Goal: Transaction & Acquisition: Purchase product/service

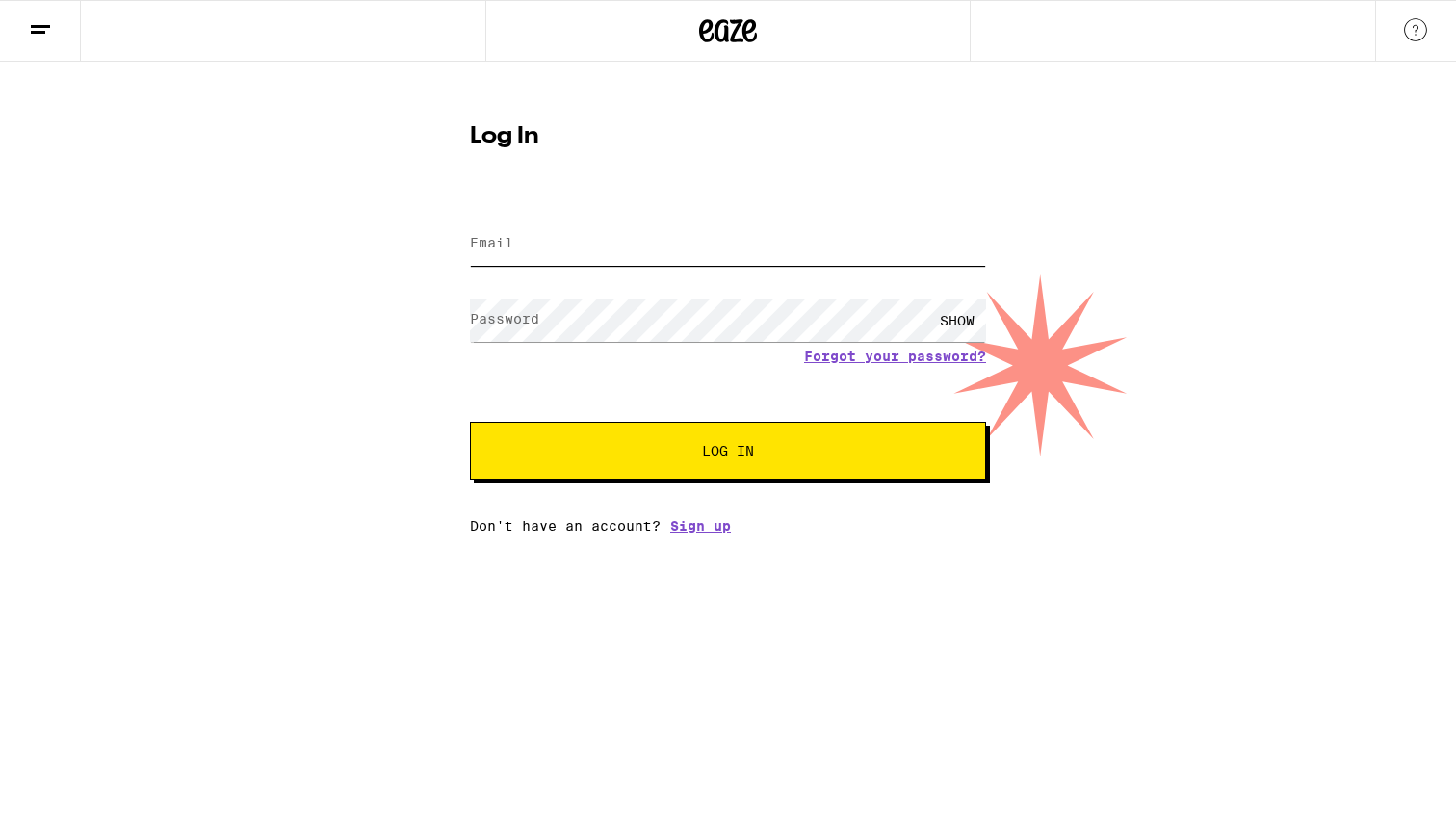
type input "[EMAIL_ADDRESS][DOMAIN_NAME]"
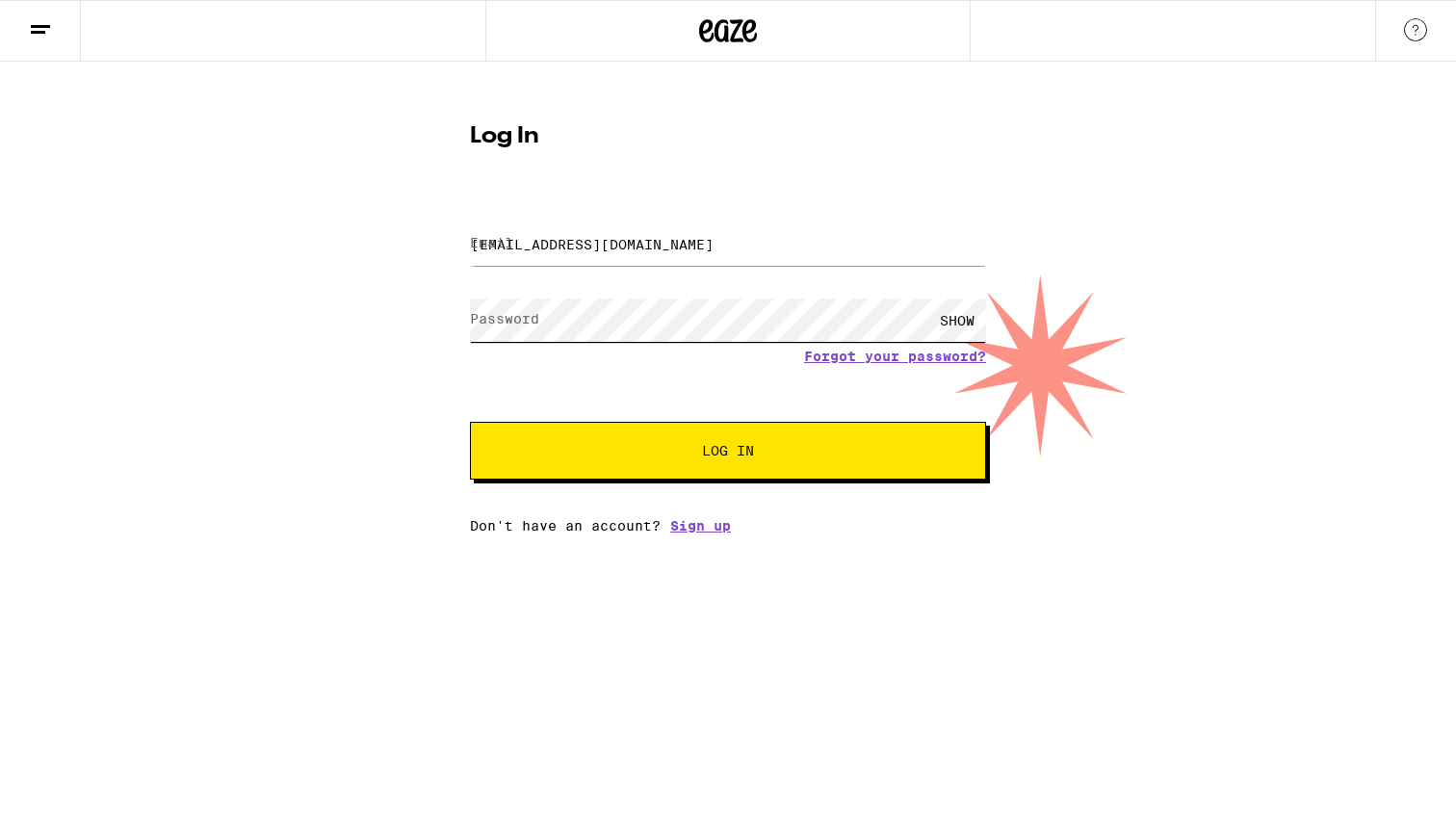
click at [728, 453] on button "Log In" at bounding box center [727, 451] width 516 height 58
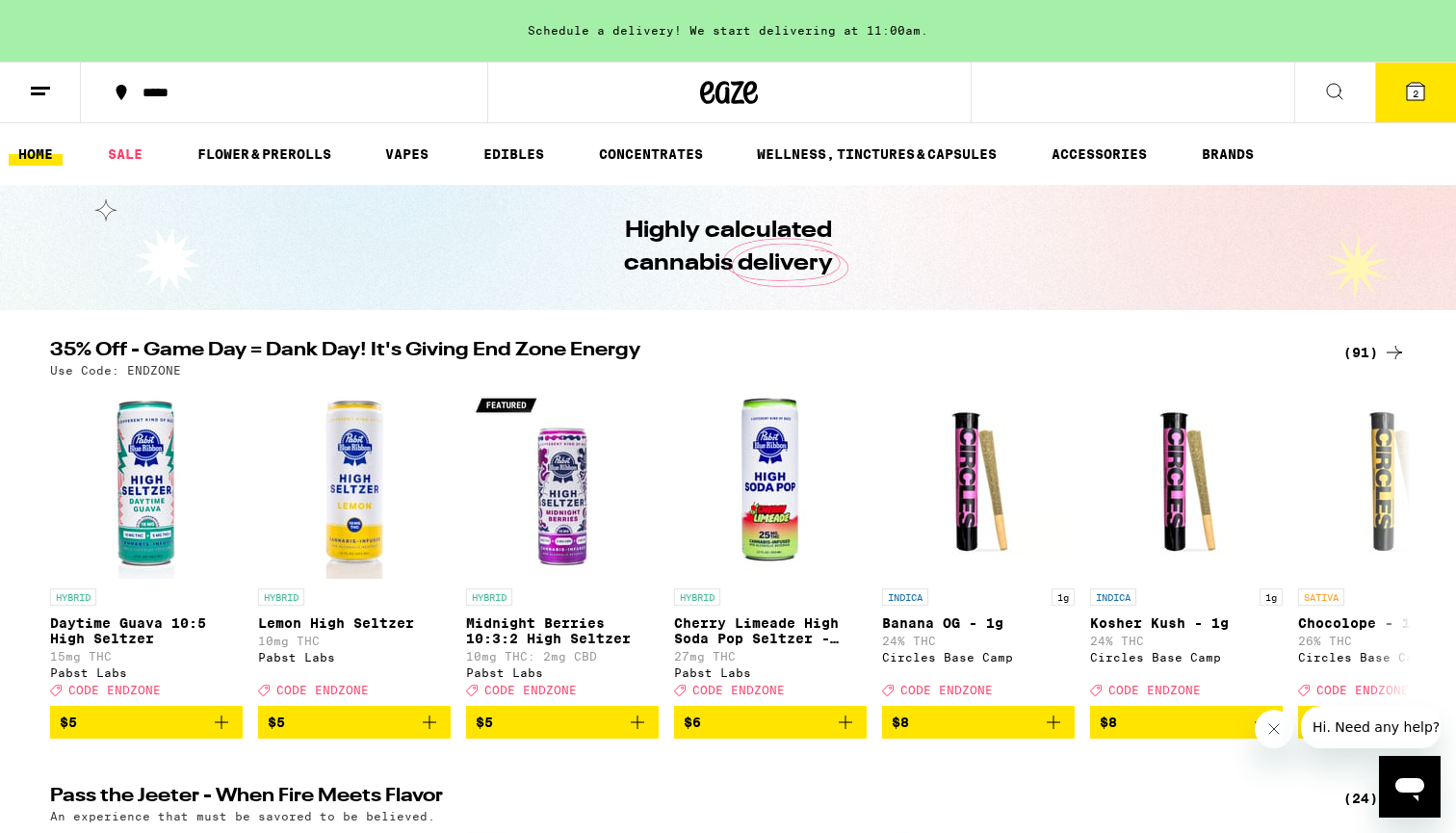
click at [1422, 92] on icon at bounding box center [1415, 91] width 17 height 17
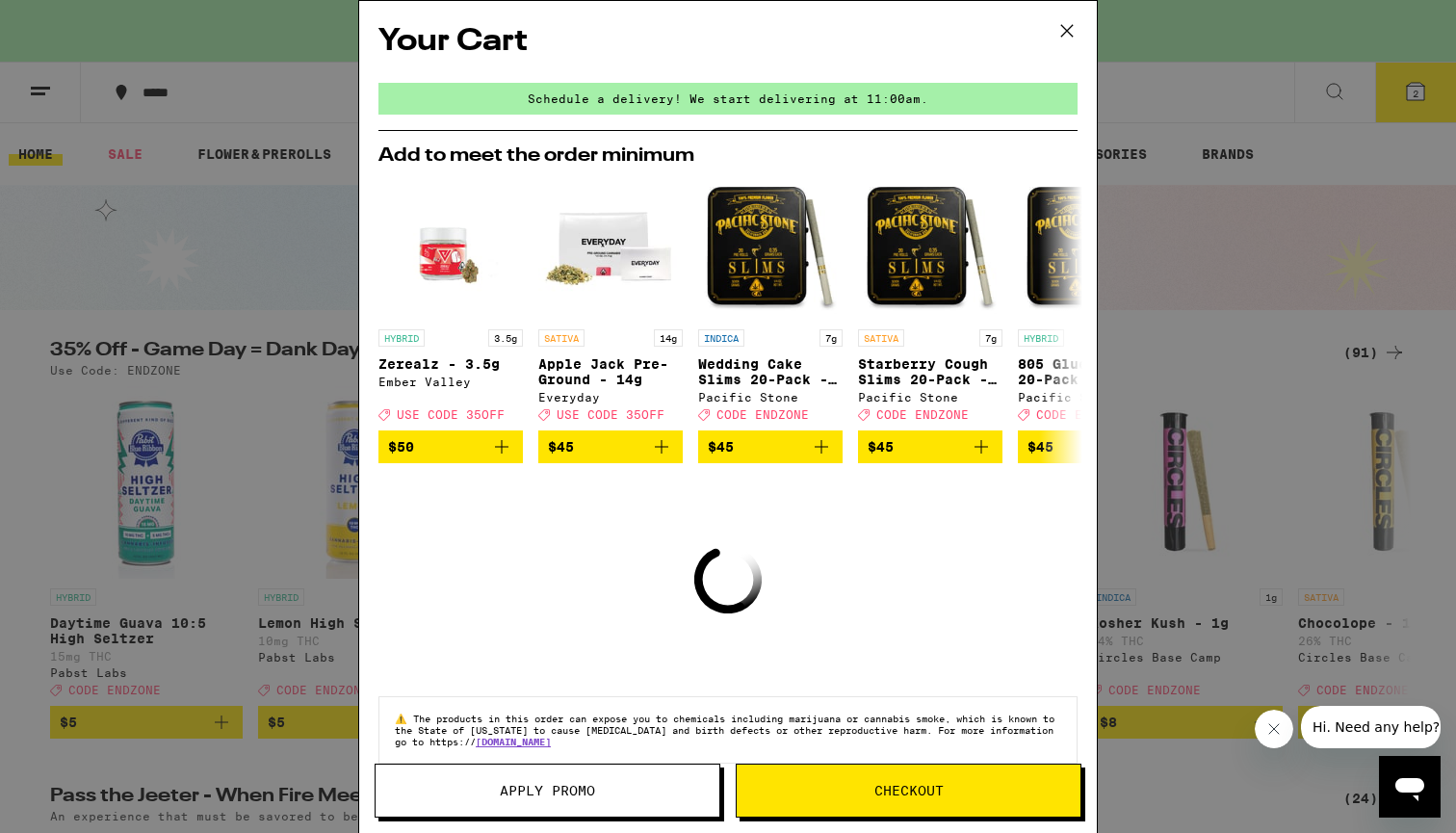
click at [1071, 28] on icon at bounding box center [1066, 30] width 29 height 29
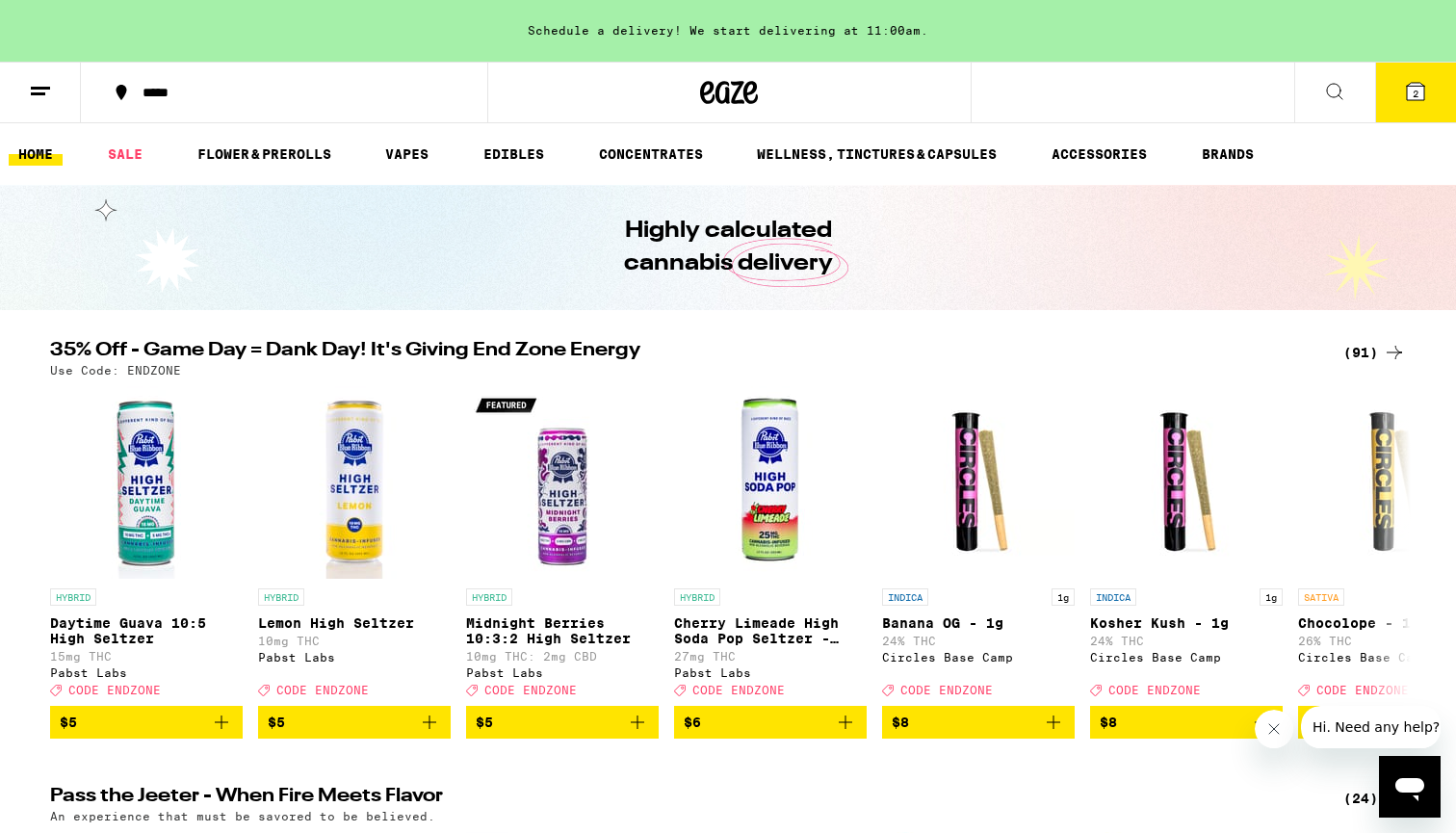
click at [1347, 80] on button at bounding box center [1334, 93] width 81 height 61
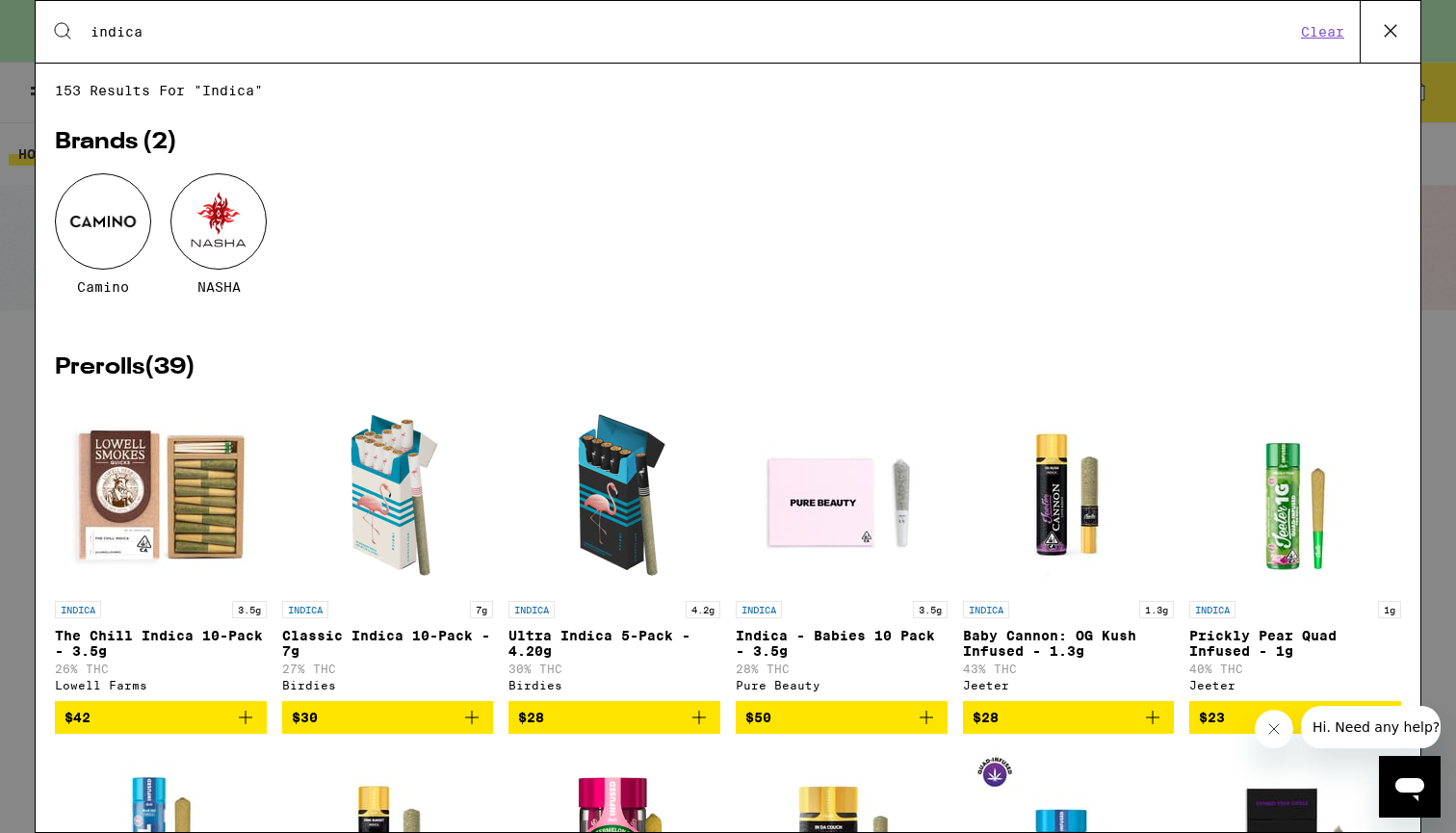
type input "indica"
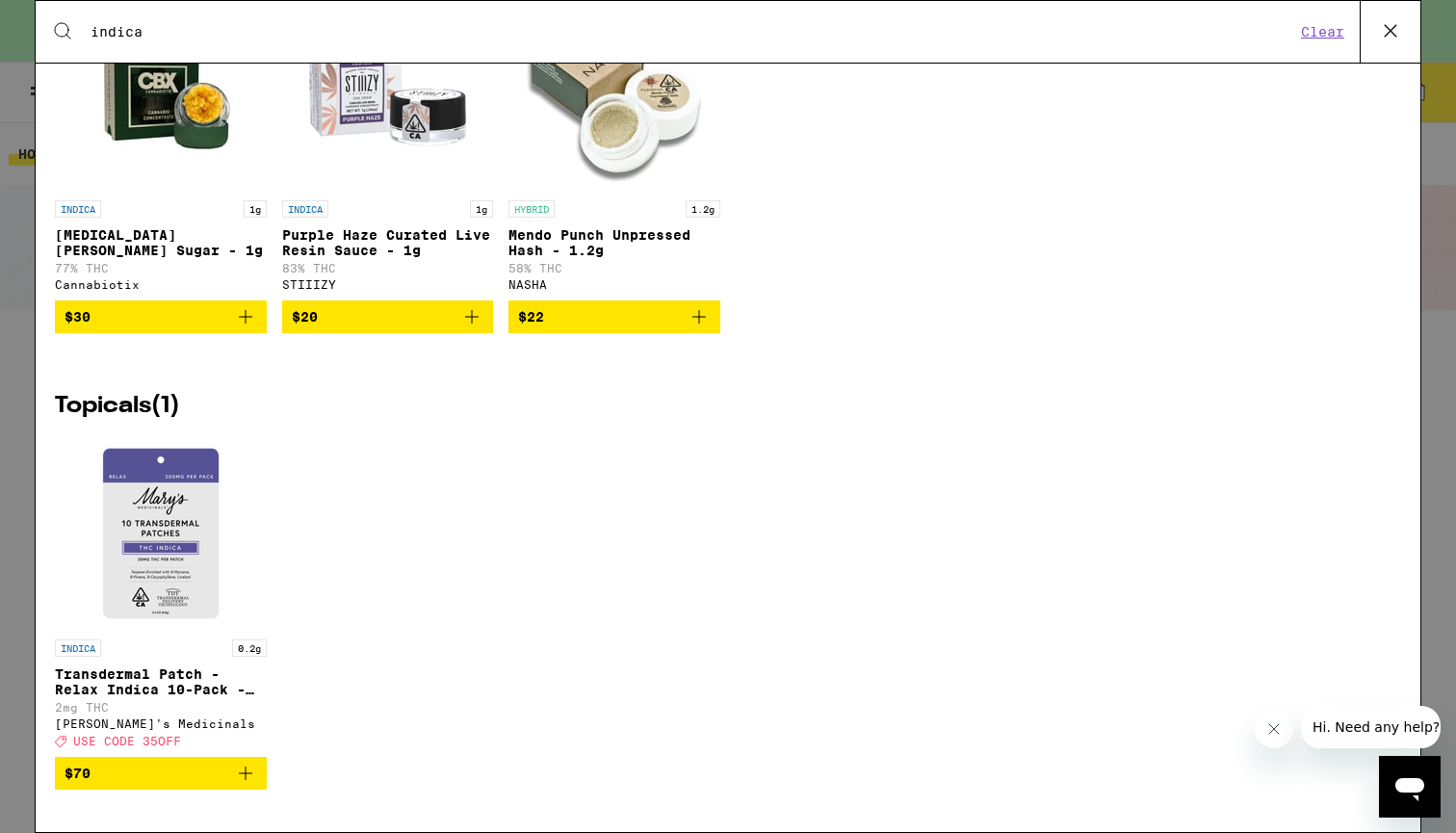
scroll to position [4363, 0]
click at [157, 548] on img "Open page for Transdermal Patch - Relax Indica 10-Pack - 200mg from Mary's Medi…" at bounding box center [161, 533] width 192 height 193
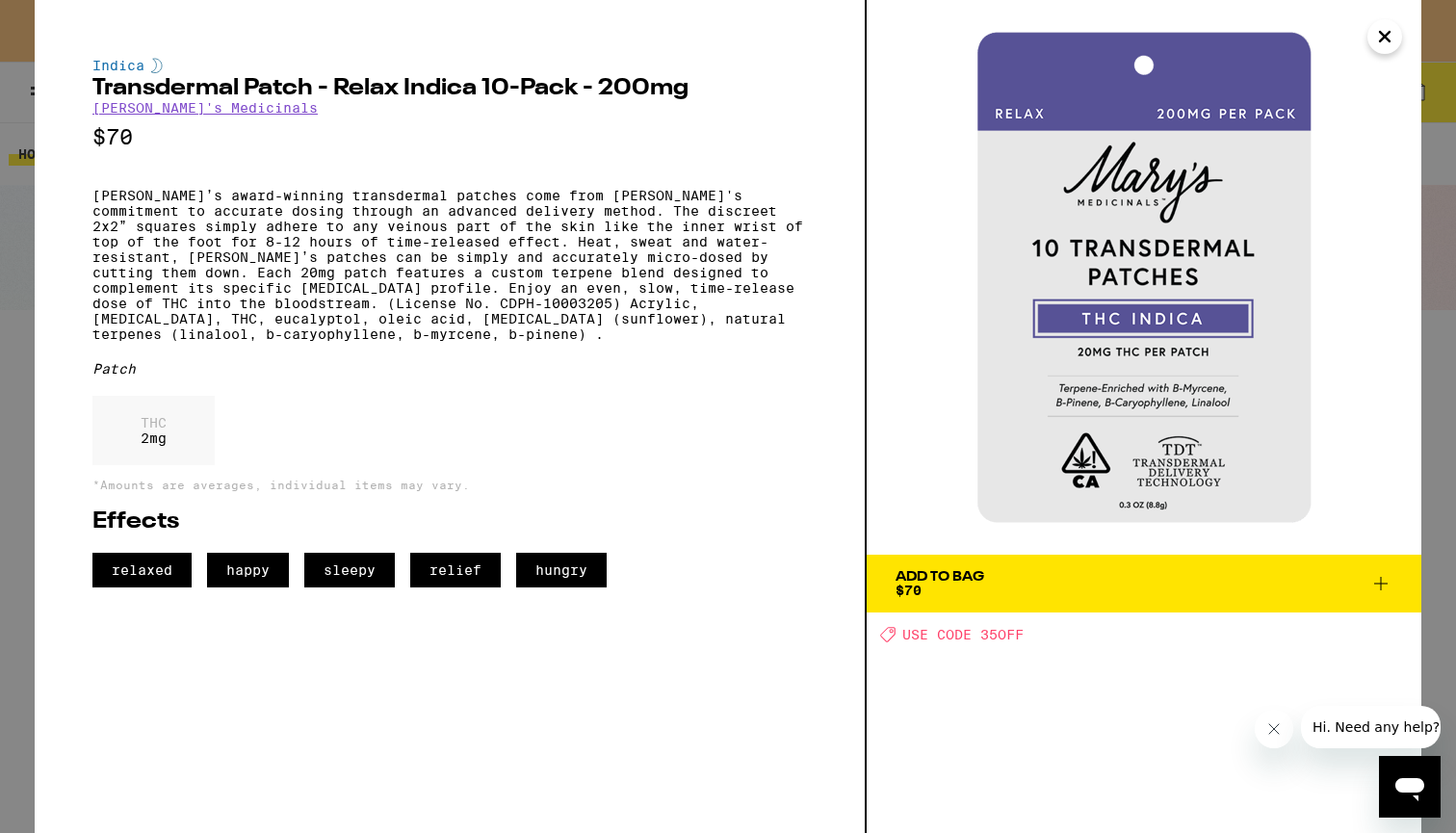
click at [1385, 30] on icon "Close" at bounding box center [1384, 36] width 23 height 29
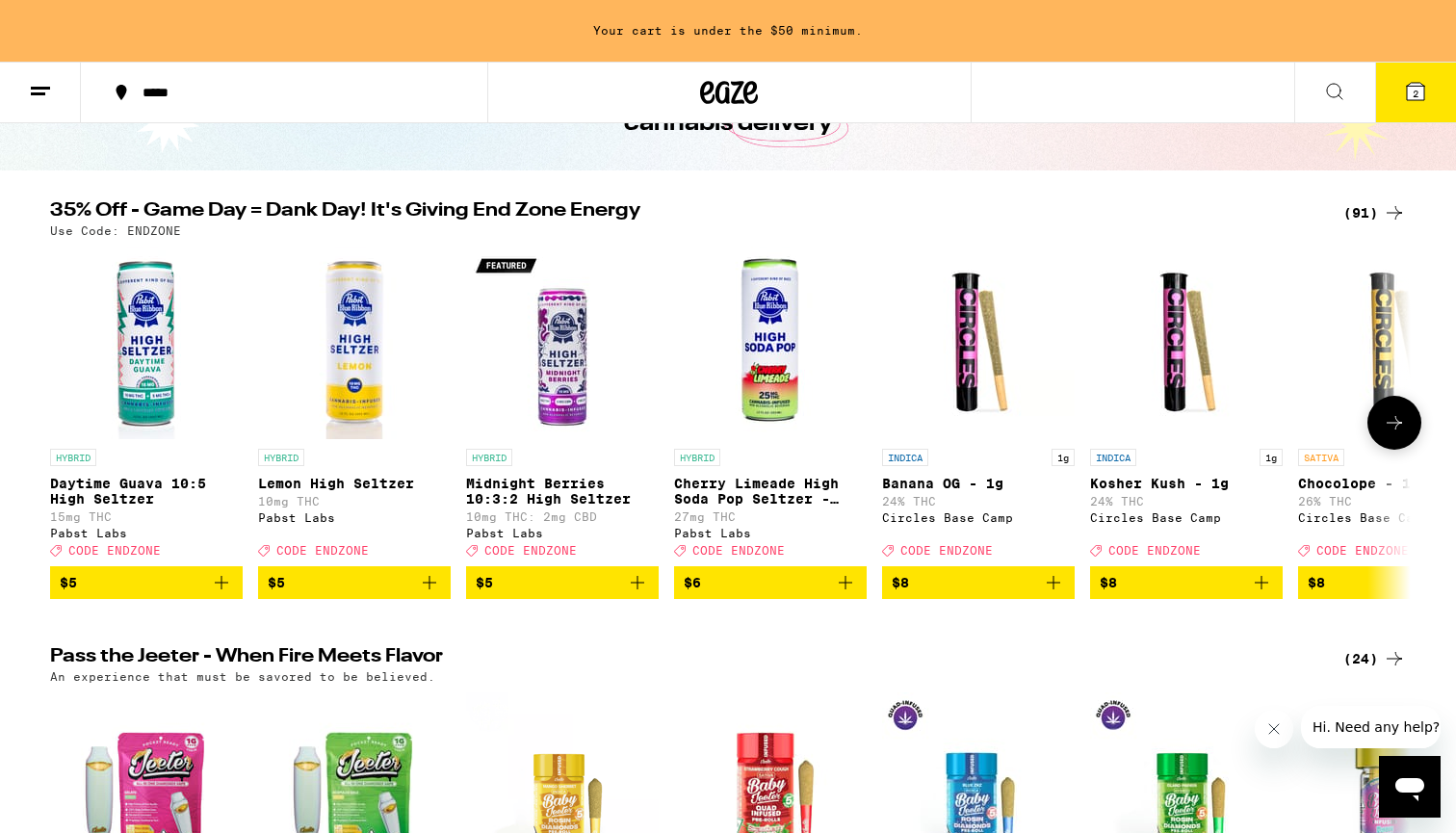
scroll to position [165, 0]
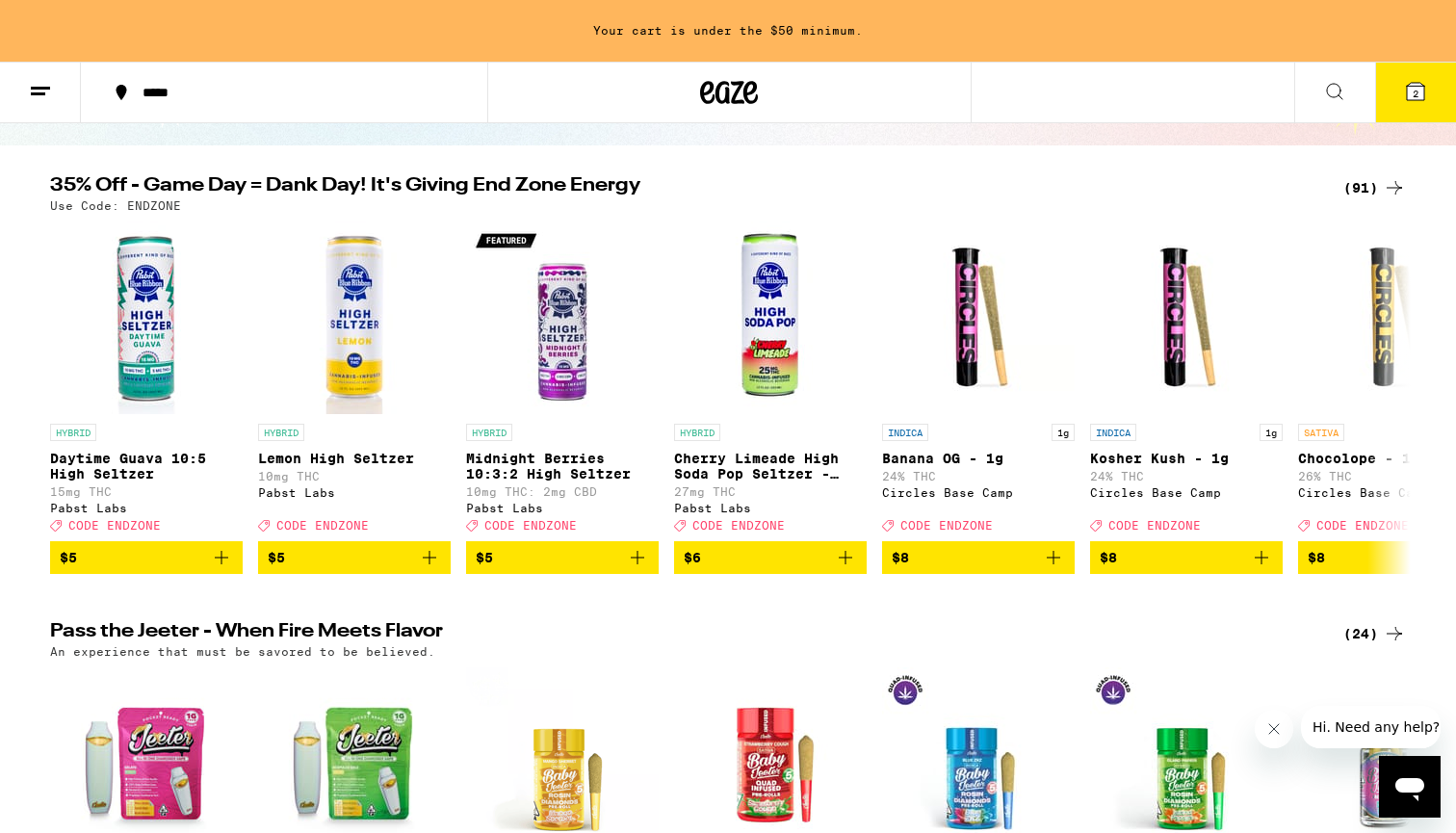
click at [1398, 190] on icon at bounding box center [1393, 188] width 23 height 23
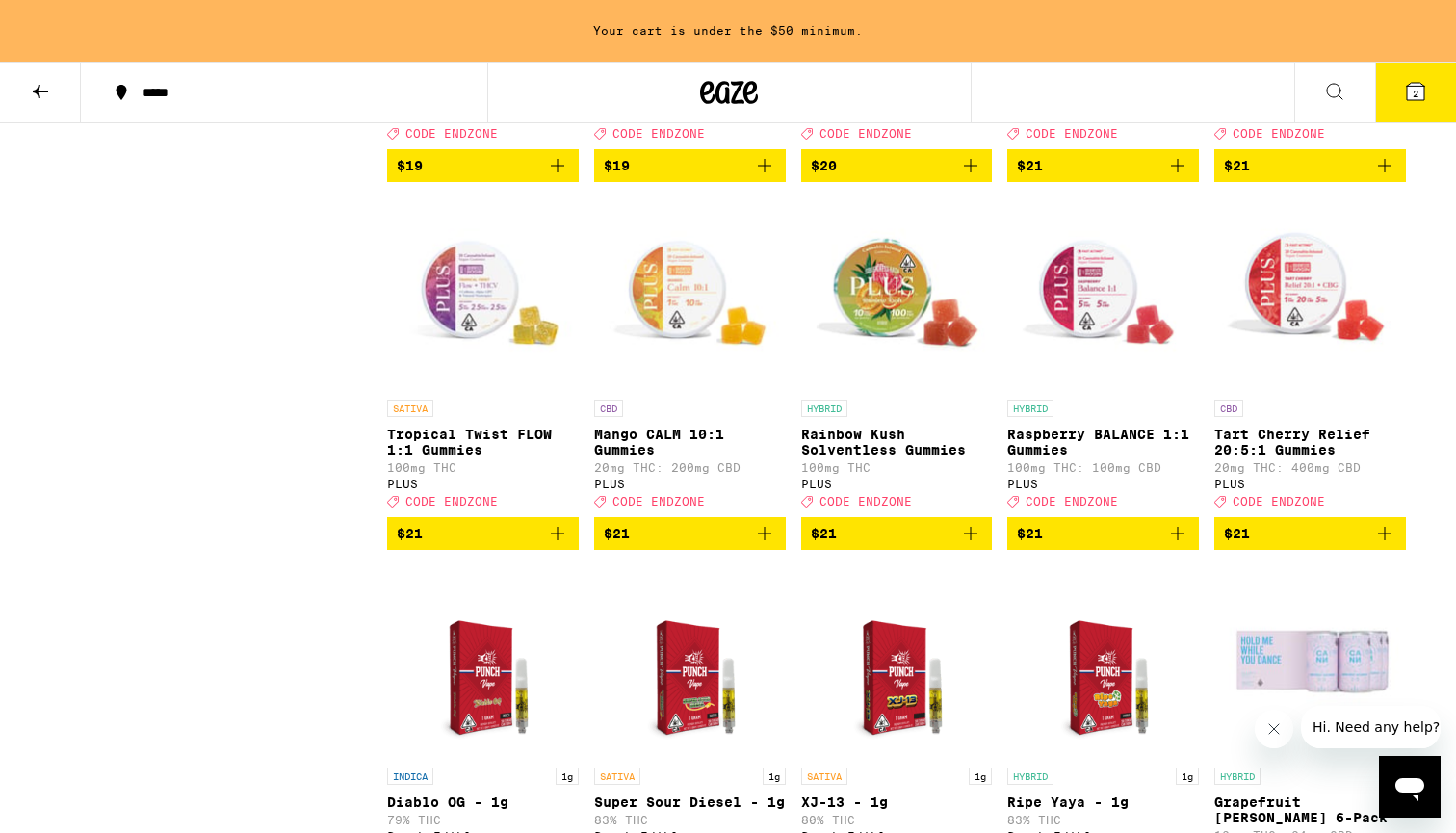
scroll to position [3105, 0]
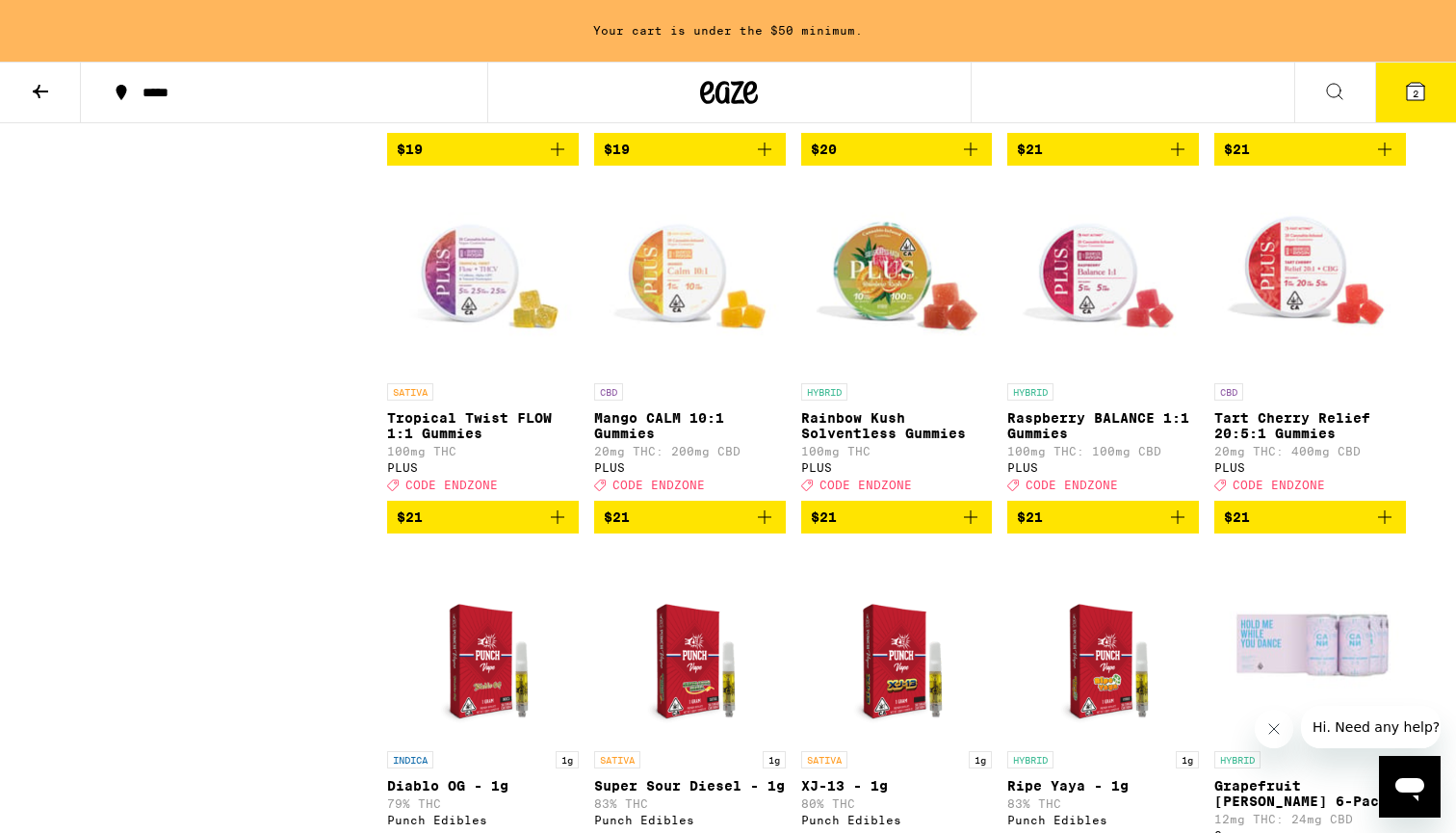
click at [1381, 529] on icon "Add to bag" at bounding box center [1384, 517] width 23 height 23
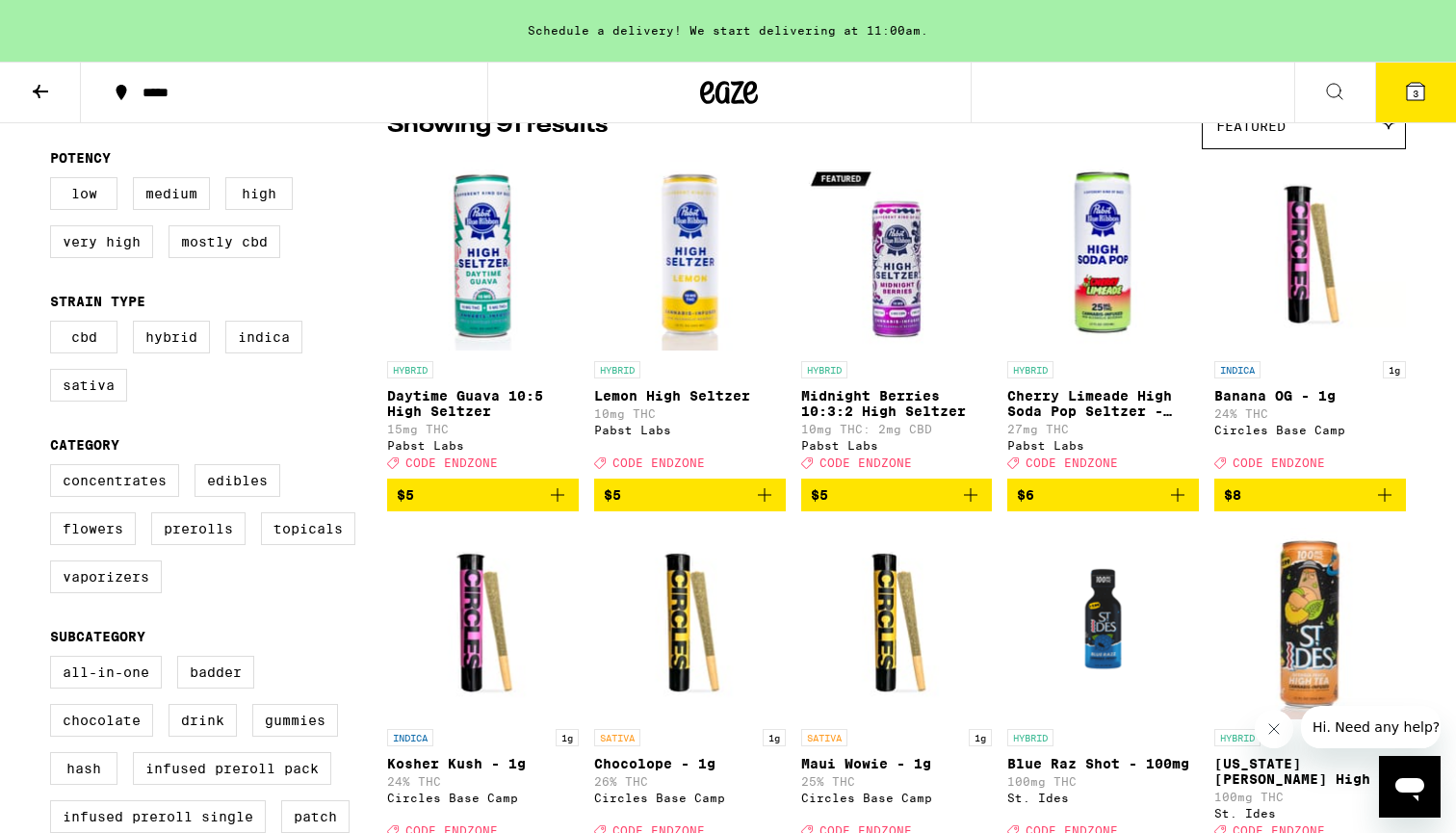
scroll to position [160, 0]
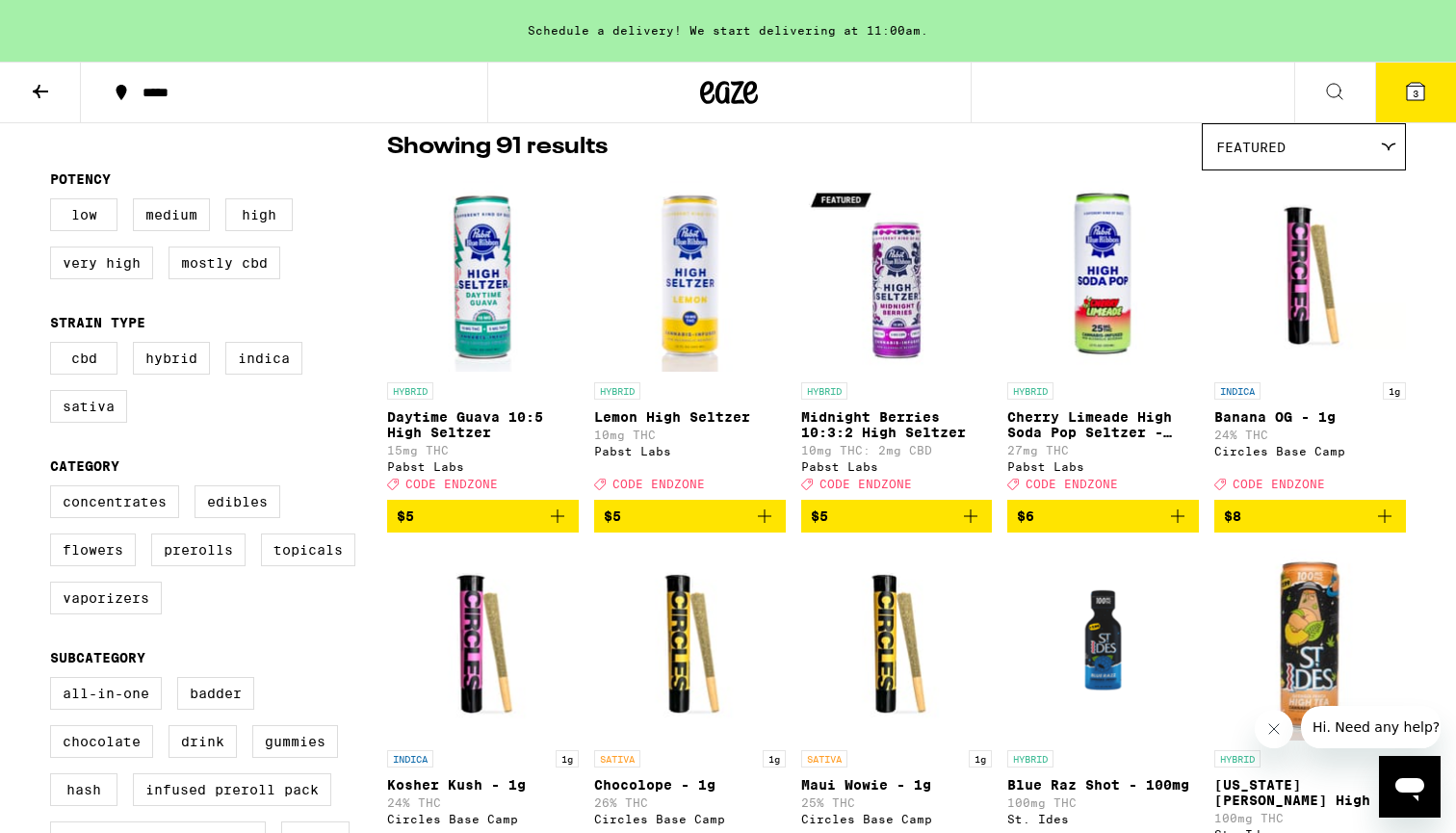
click at [238, 243] on div "Low Medium High Very High Mostly CBD" at bounding box center [218, 246] width 337 height 97
click at [236, 278] on label "Mostly CBD" at bounding box center [224, 262] width 112 height 33
click at [55, 203] on input "Mostly CBD" at bounding box center [54, 202] width 1 height 1
checkbox input "true"
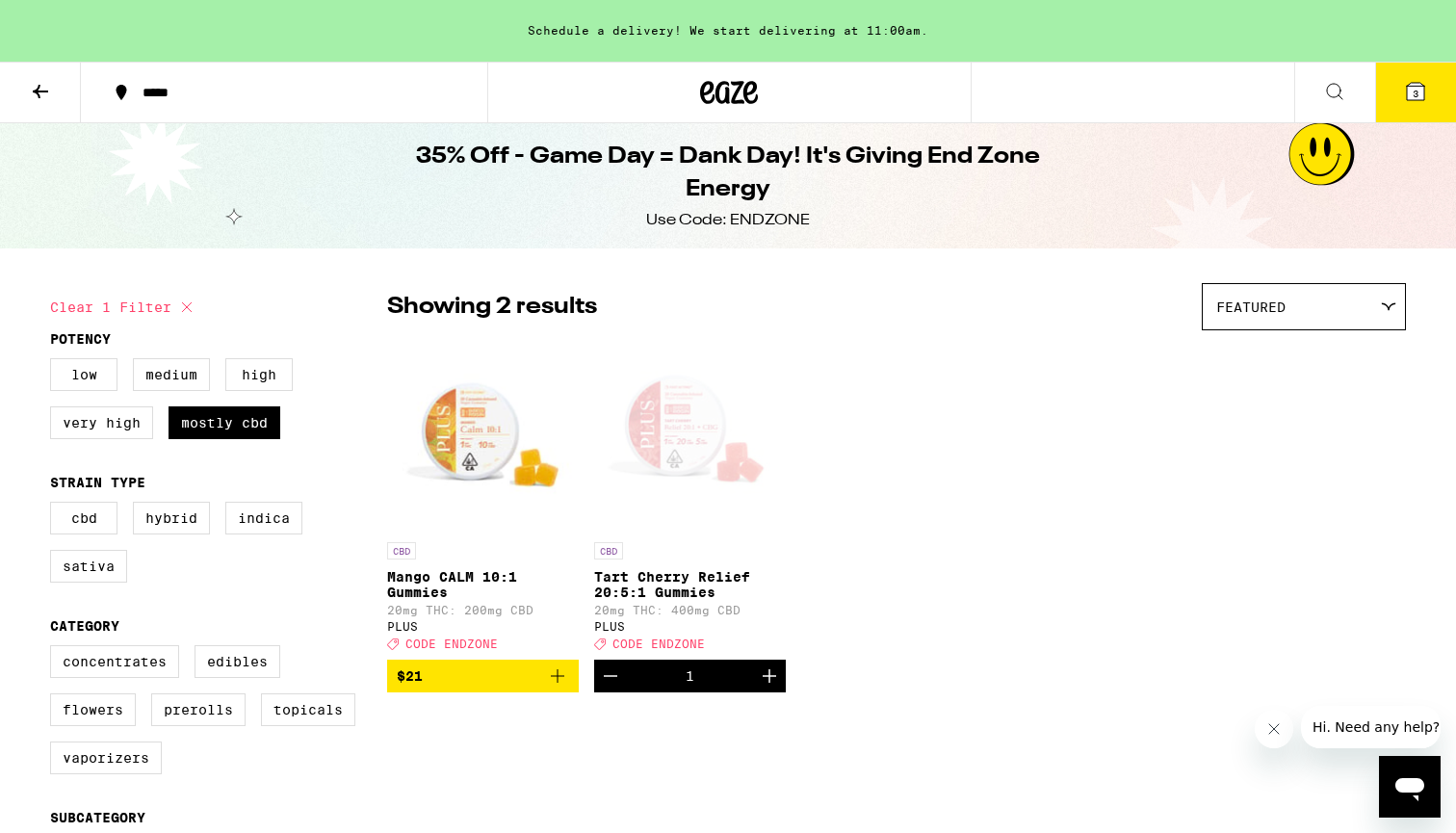
click at [1326, 97] on icon at bounding box center [1334, 91] width 23 height 23
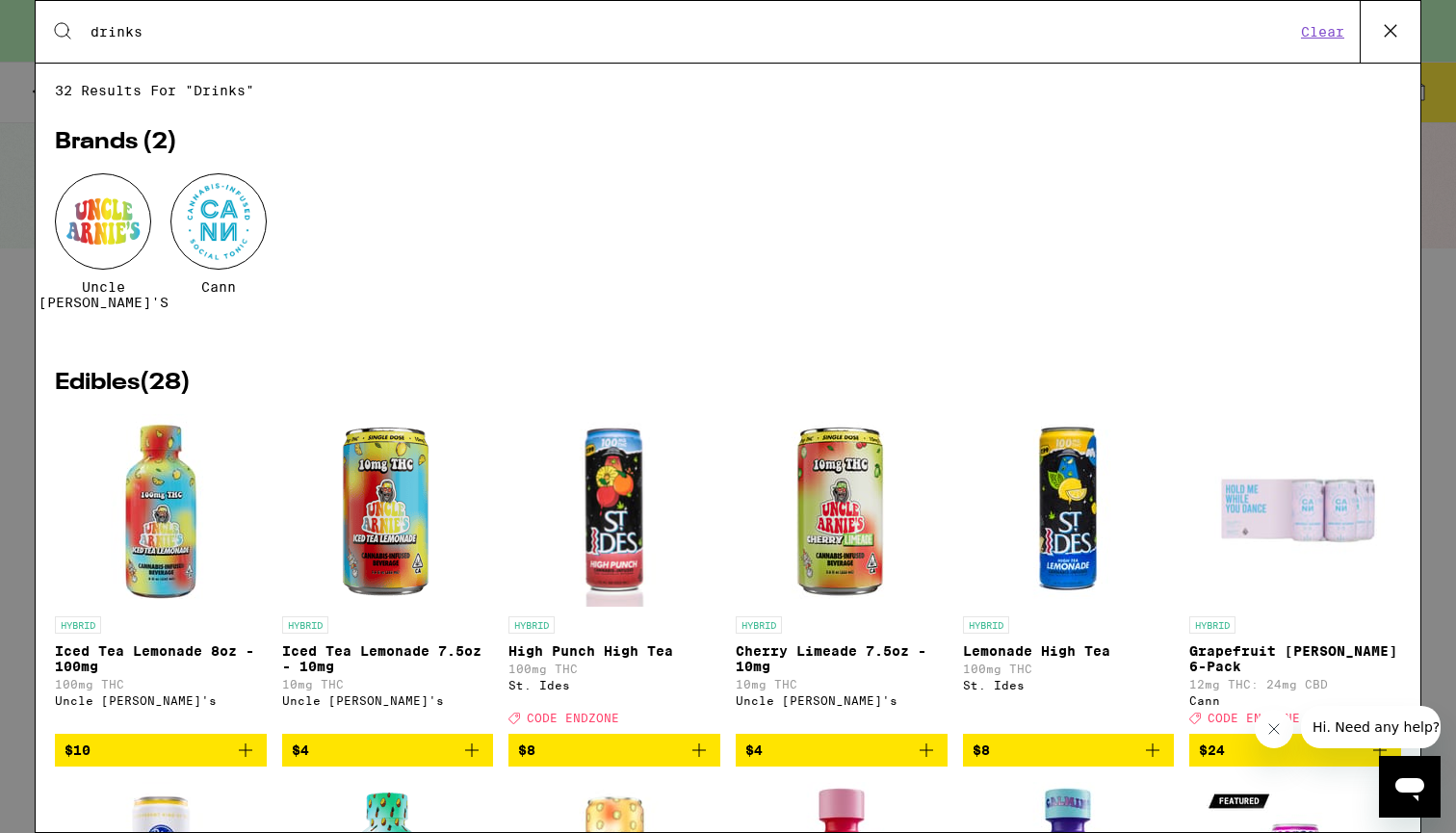
type input "drinks"
click at [1326, 26] on button "Clear" at bounding box center [1322, 31] width 55 height 17
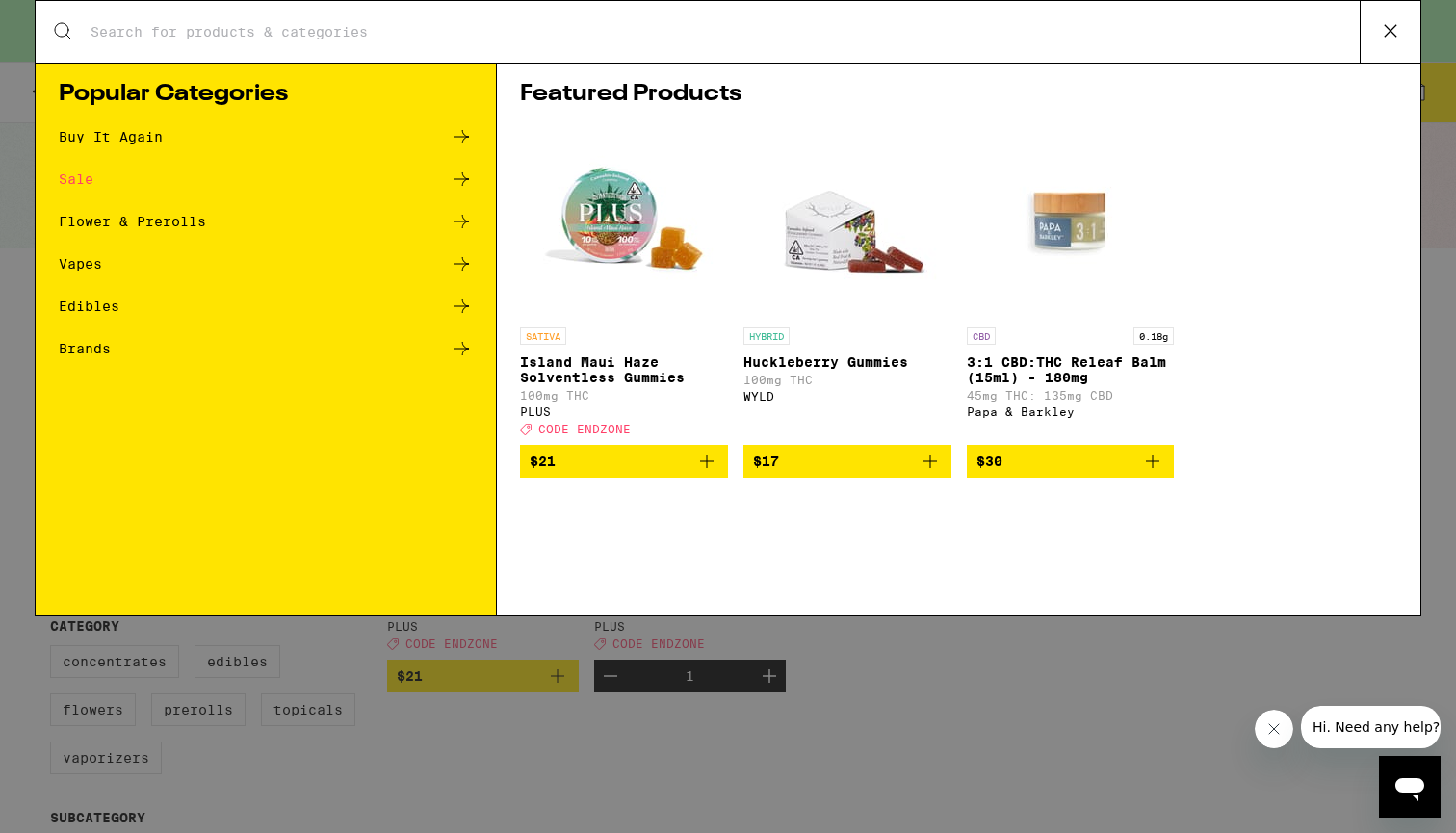
click at [197, 50] on div "Search for Products" at bounding box center [728, 32] width 1384 height 62
click at [202, 41] on input "Search for Products" at bounding box center [724, 31] width 1270 height 17
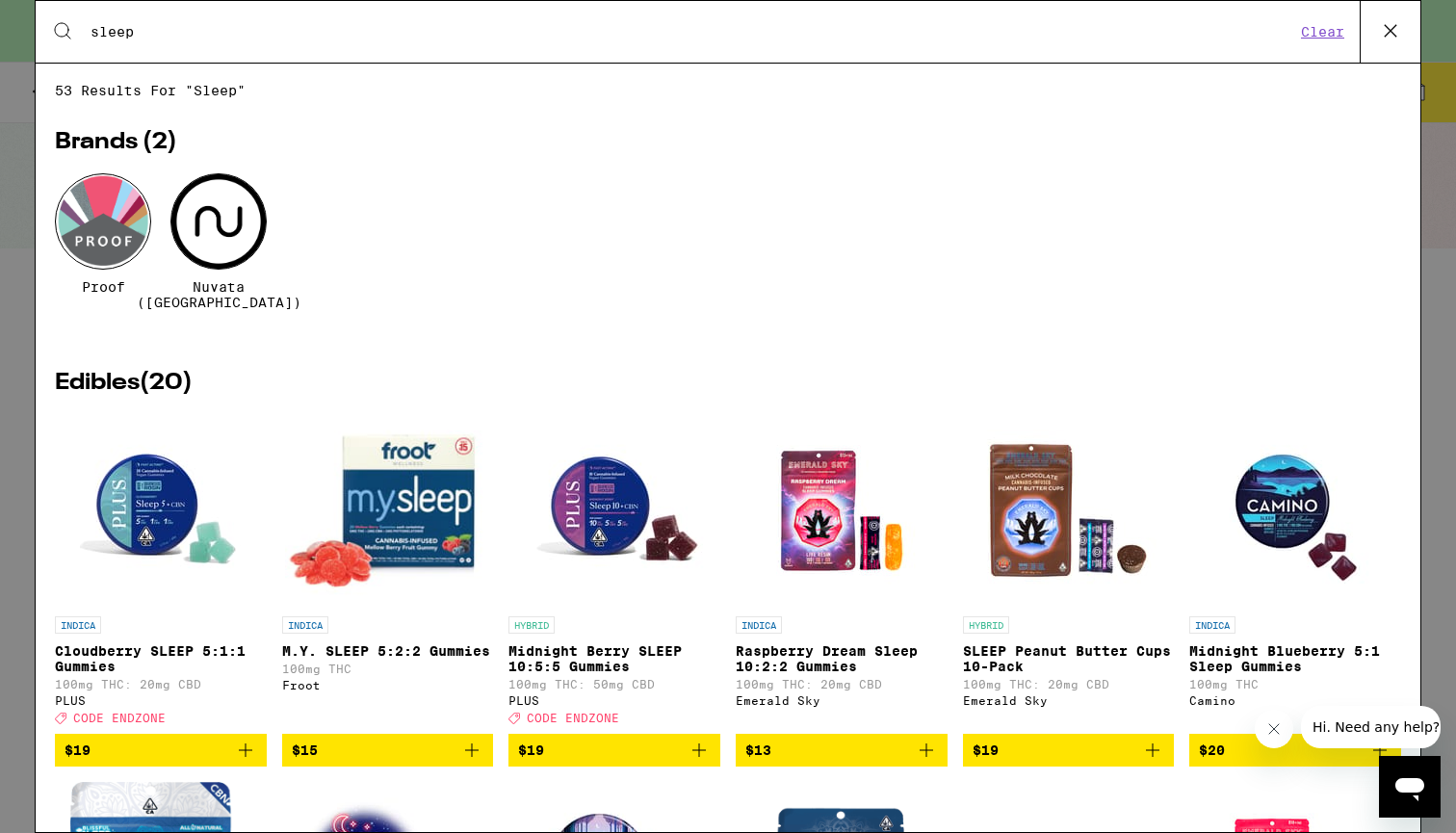
type input "sleep"
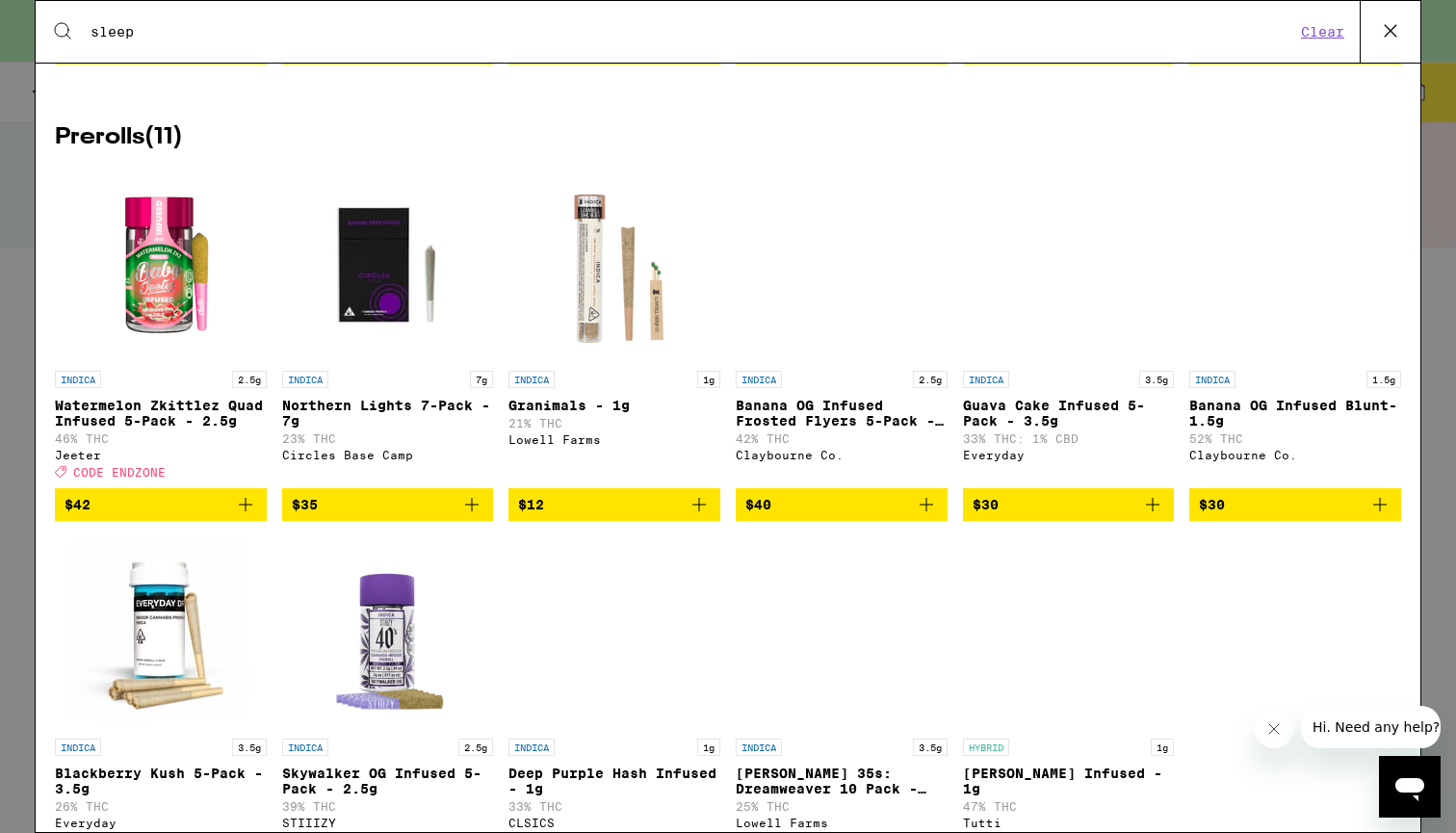
scroll to position [1932, 0]
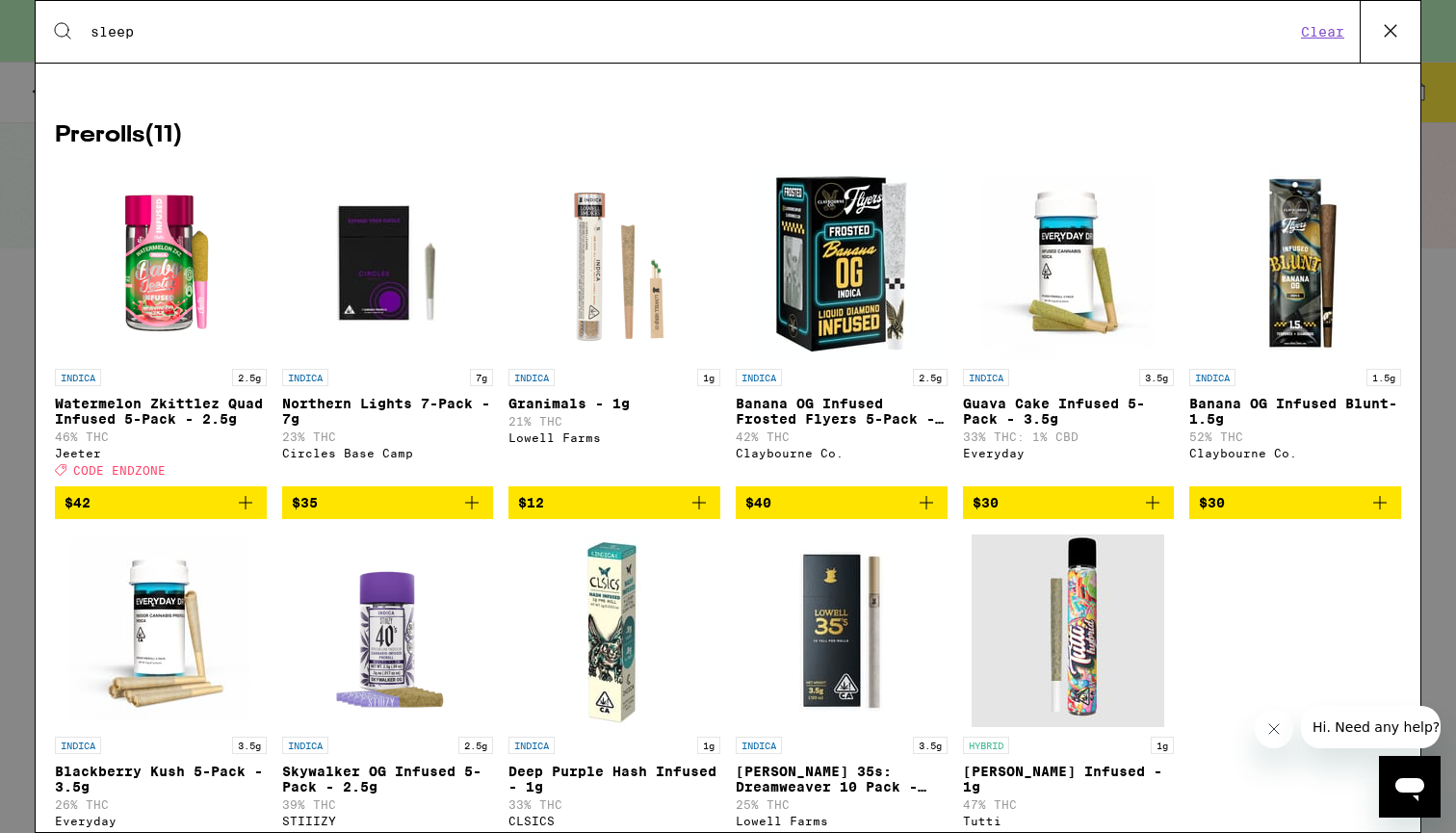
click at [1212, 460] on div "Claybourne Co." at bounding box center [1294, 453] width 211 height 13
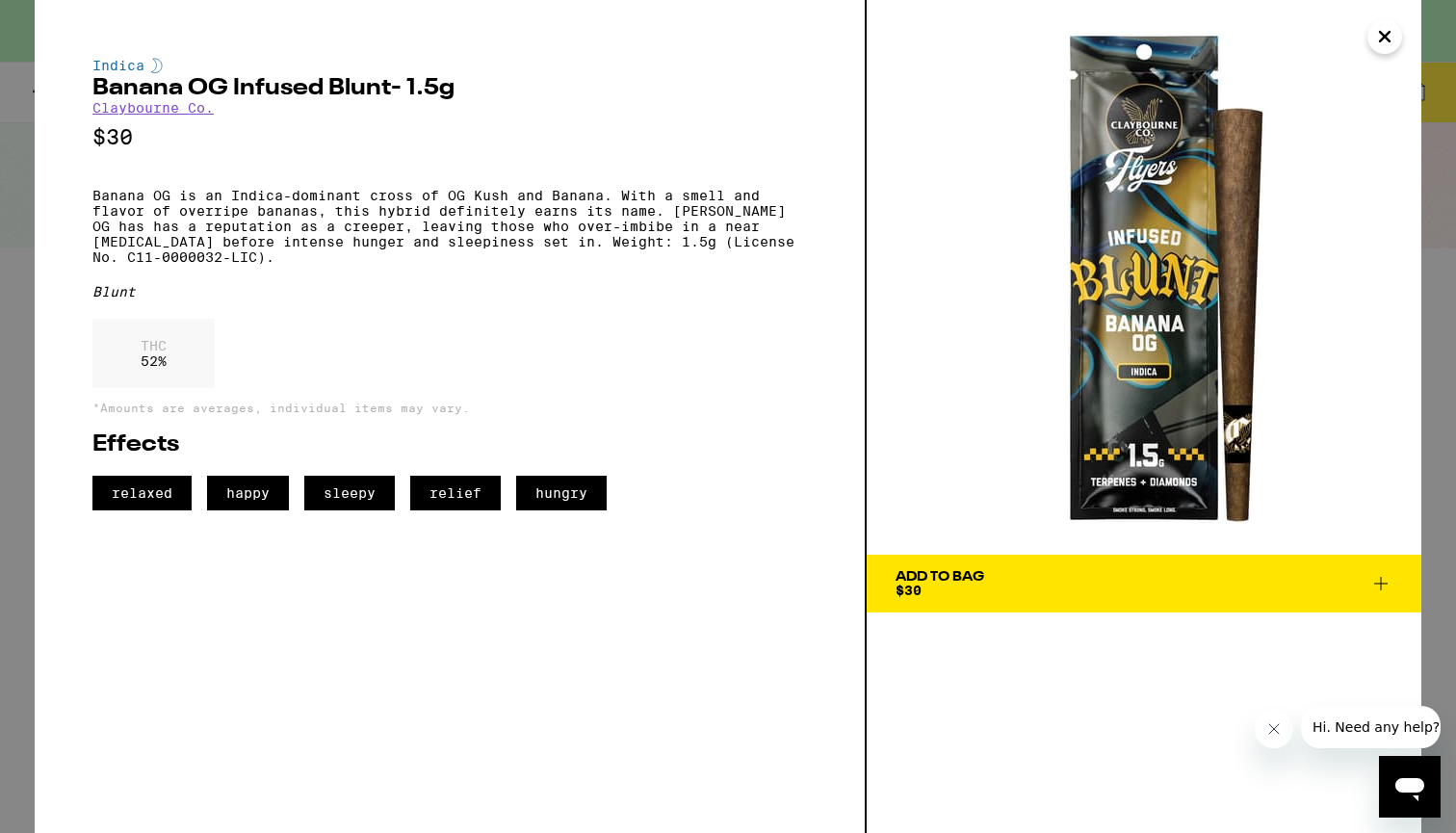
click at [167, 115] on link "Claybourne Co." at bounding box center [154, 107] width 122 height 15
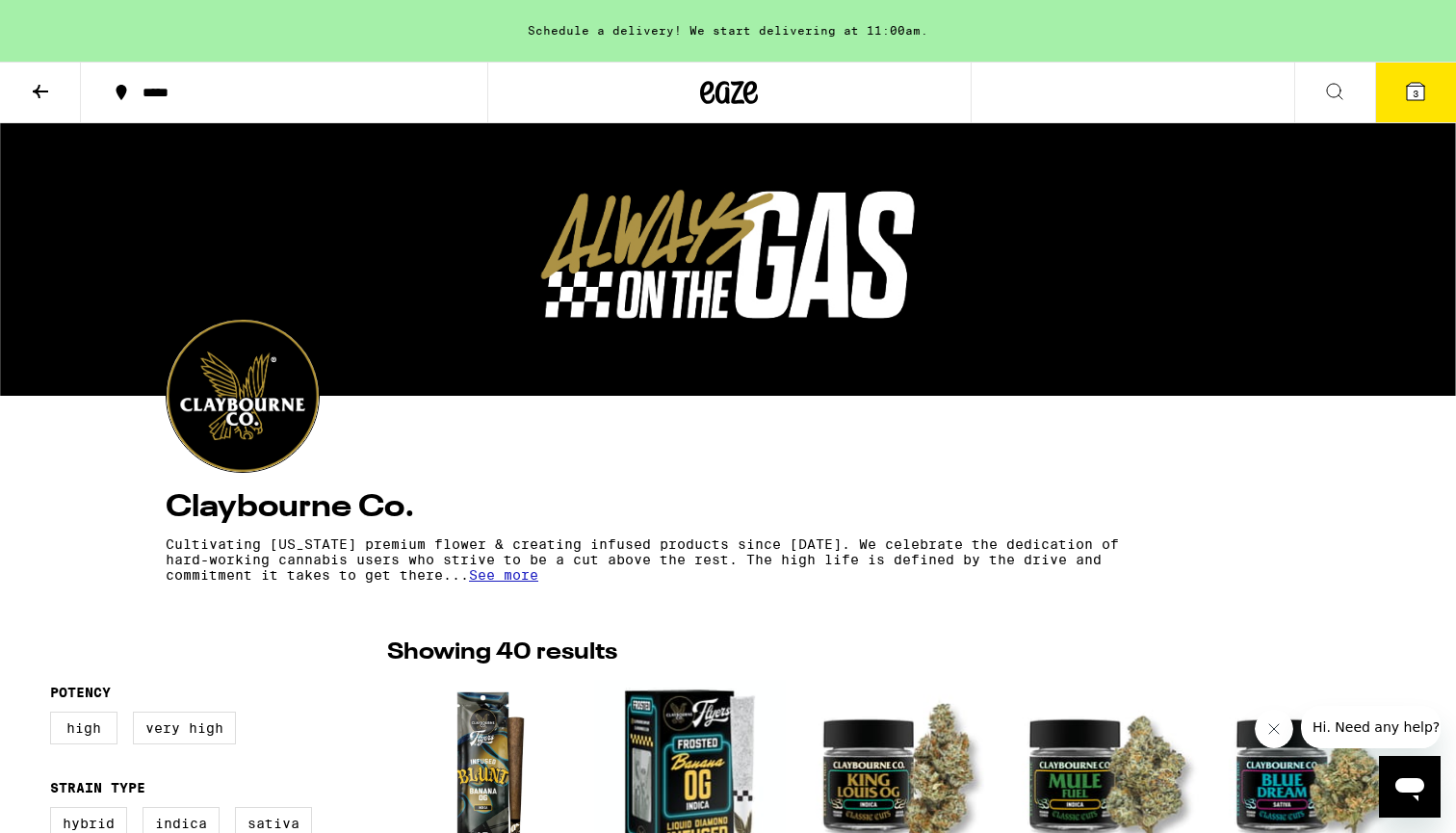
click at [1337, 82] on icon at bounding box center [1334, 91] width 23 height 23
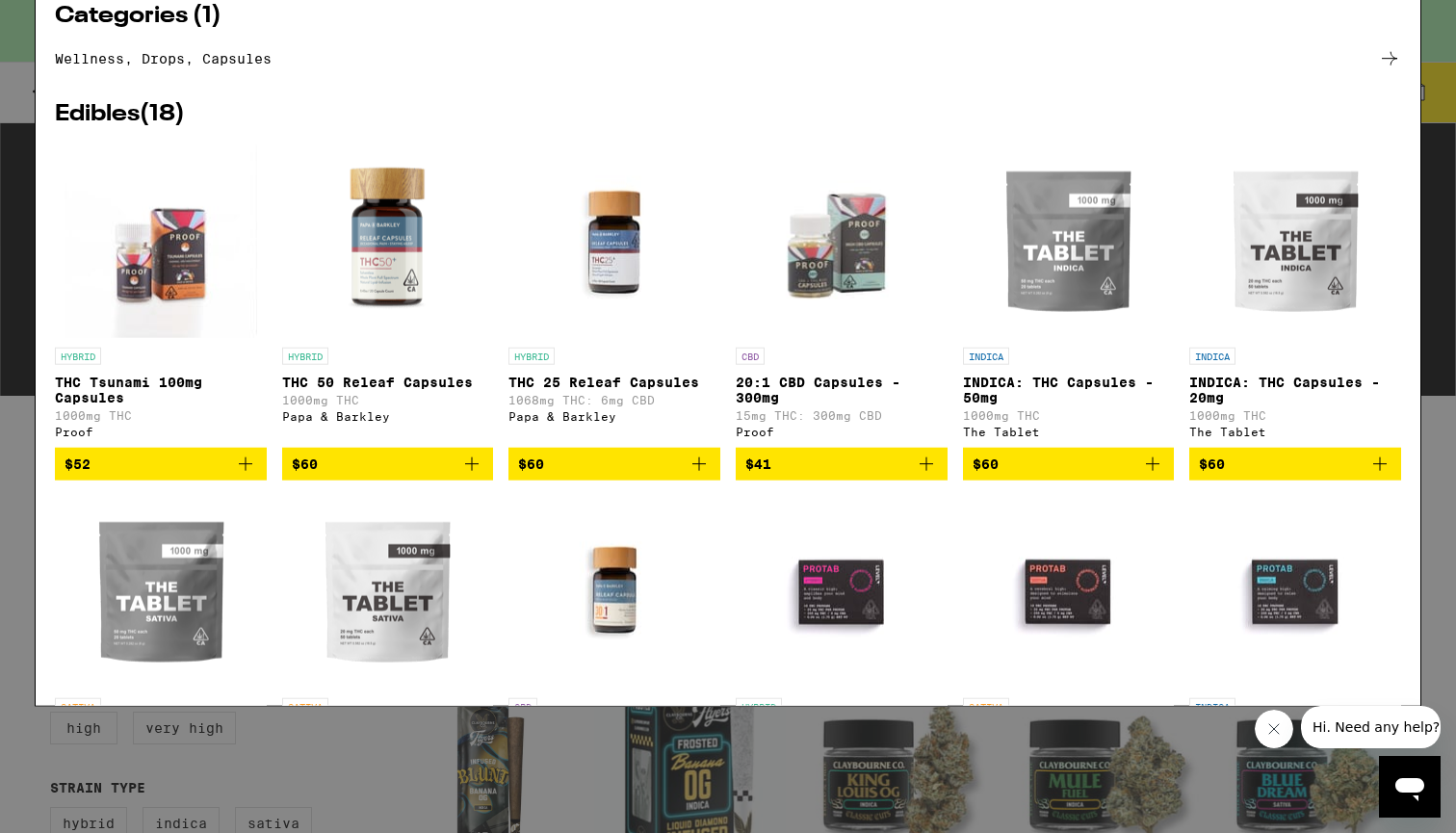
type input "capsules"
click at [1303, 386] on img "Open page for INDICA: THC Capsules - 20mg from The Tablet" at bounding box center [1294, 367] width 192 height 193
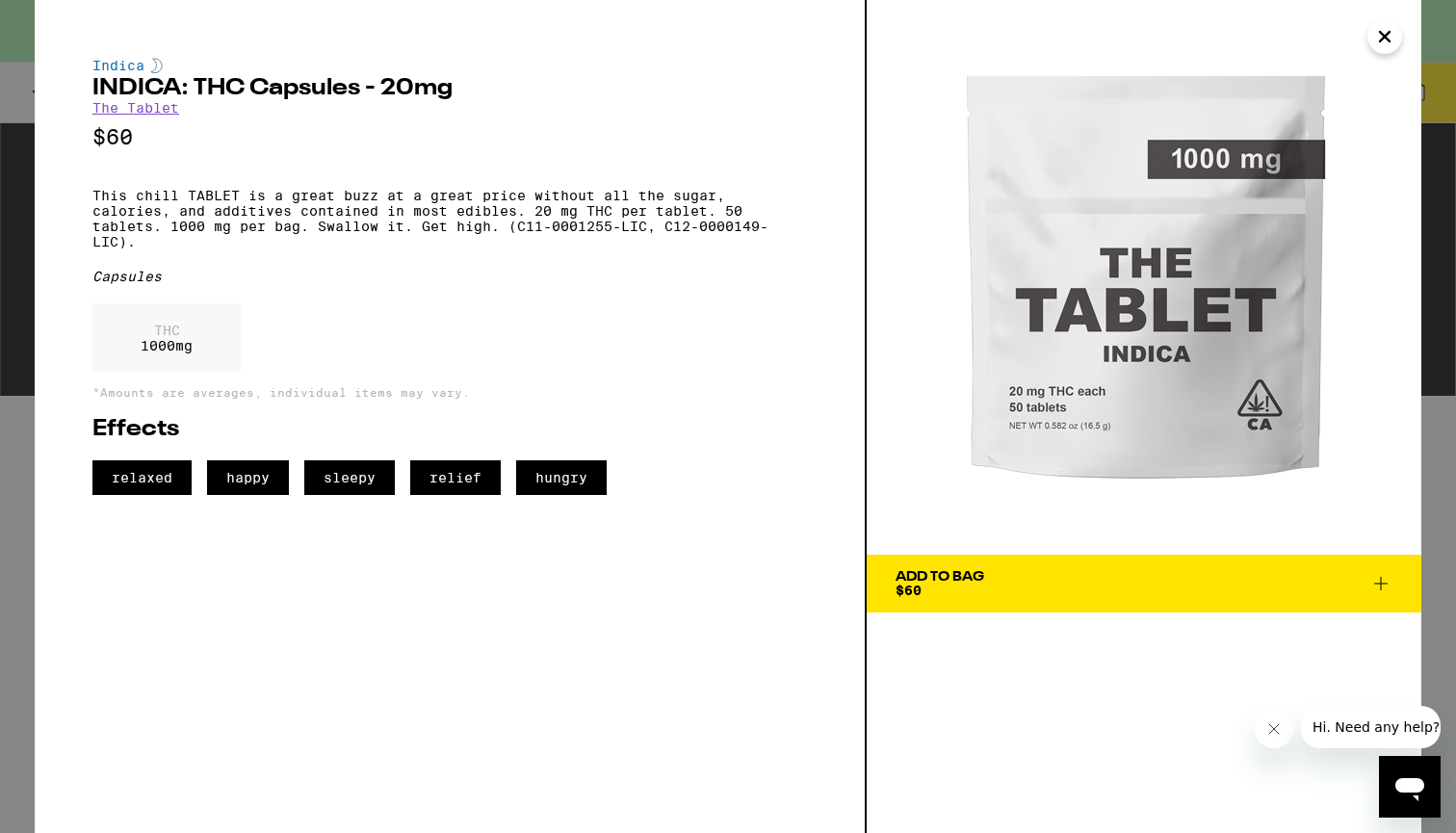
click at [1386, 34] on icon "Close" at bounding box center [1384, 37] width 10 height 10
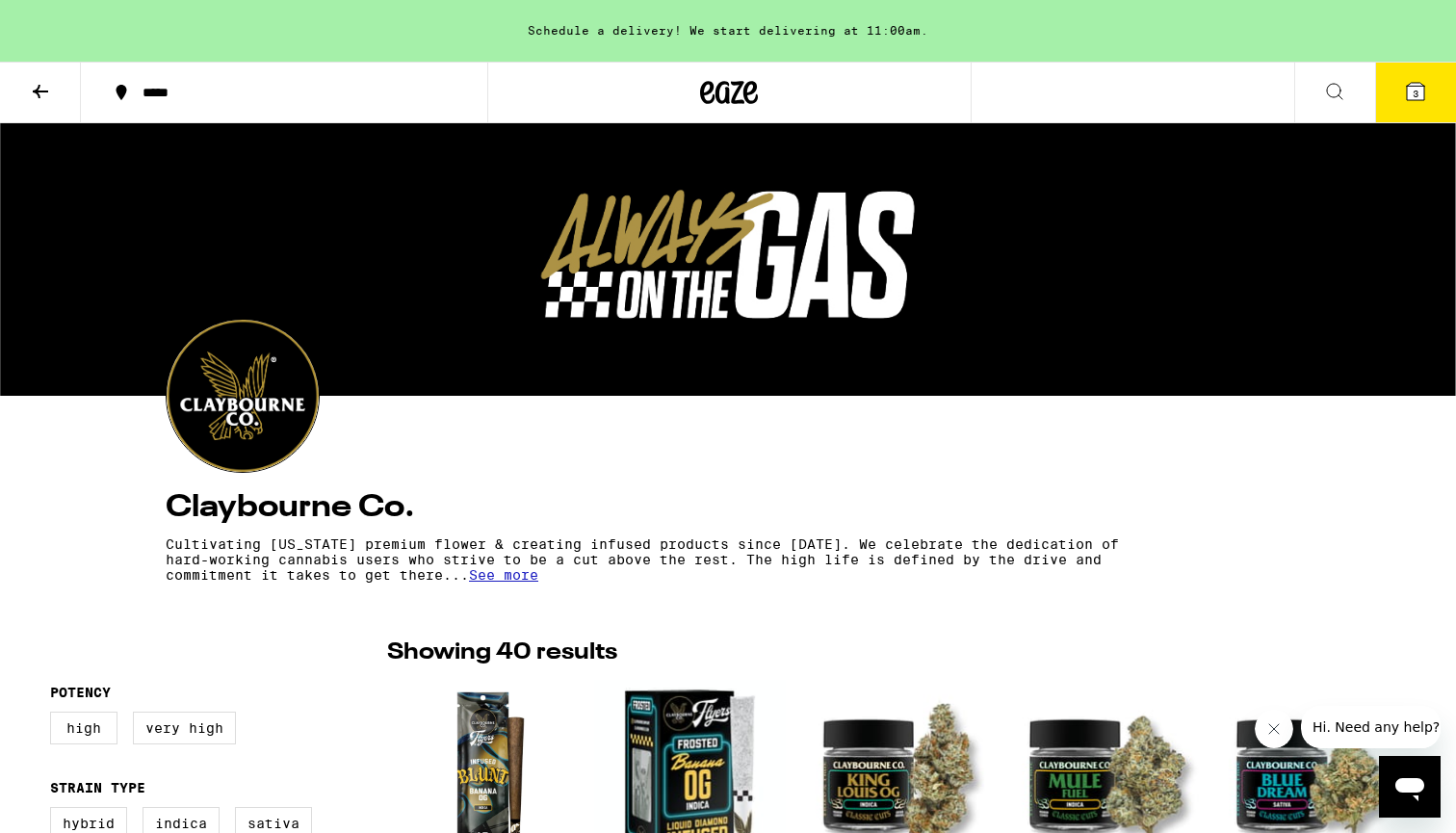
click at [1343, 80] on icon at bounding box center [1334, 91] width 23 height 23
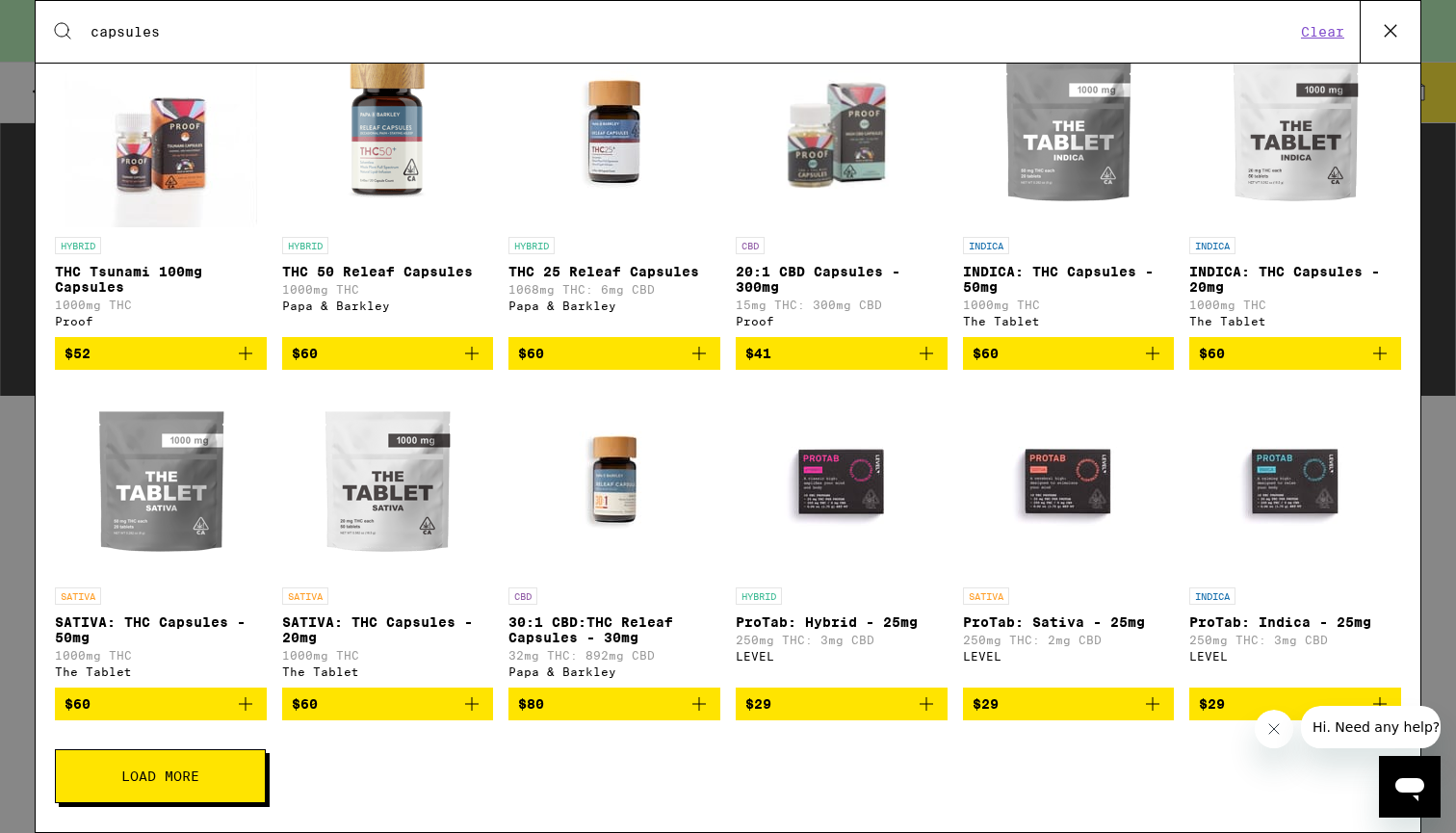
click at [1295, 480] on img "Open page for ProTab: Indica - 25mg from LEVEL" at bounding box center [1294, 481] width 192 height 193
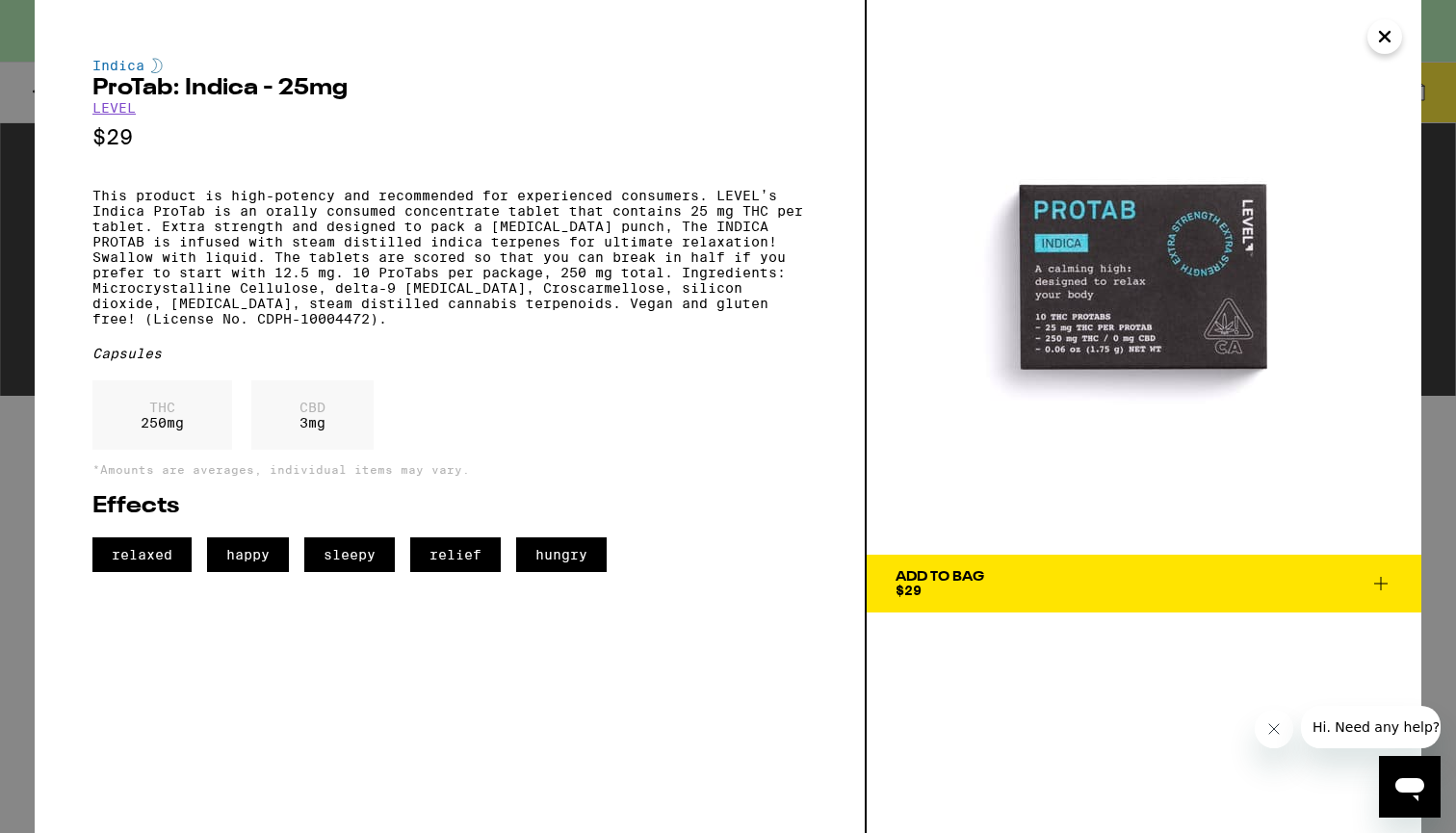
click at [1381, 583] on icon at bounding box center [1380, 583] width 23 height 23
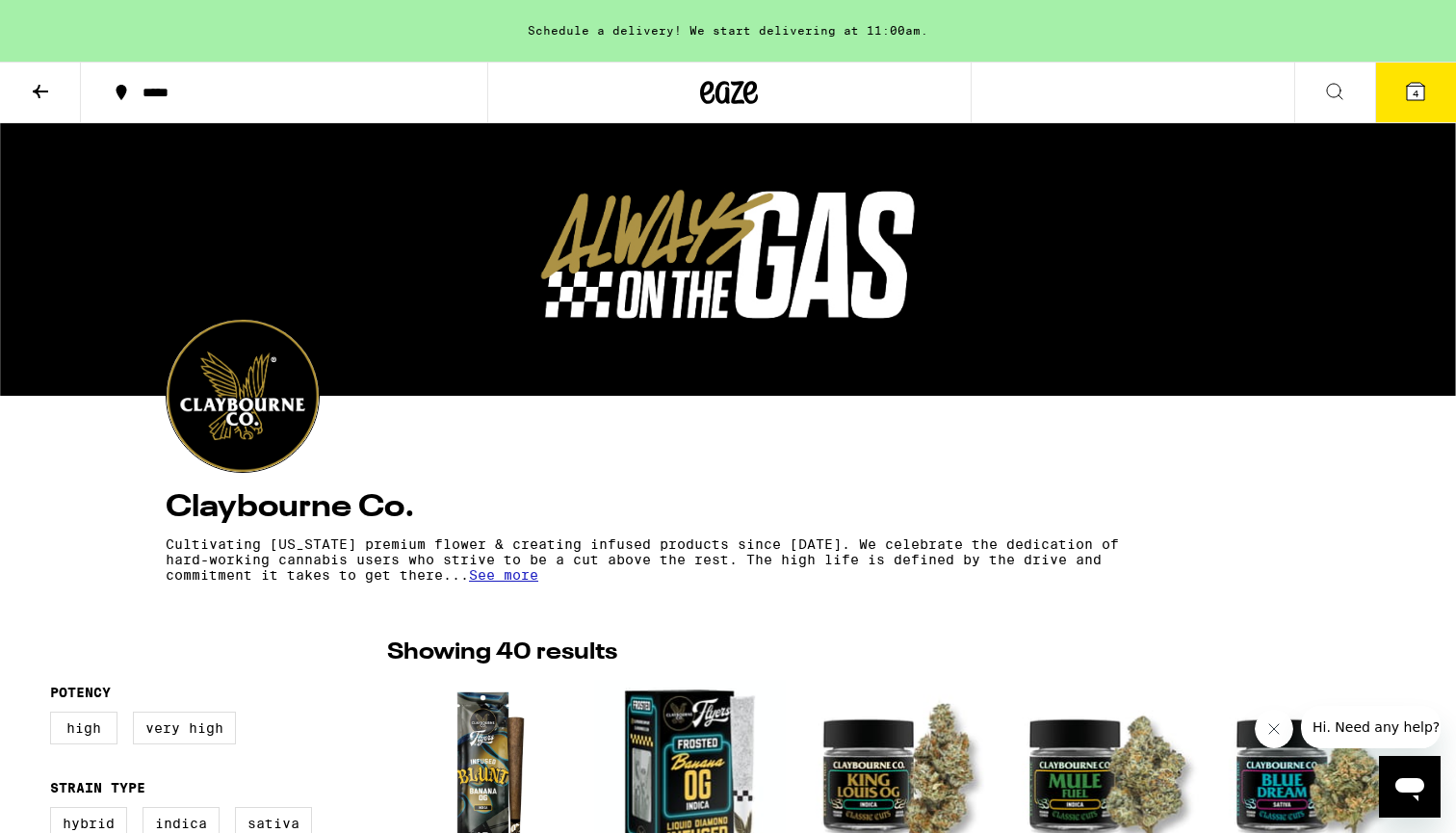
click at [1415, 93] on span "4" at bounding box center [1415, 94] width 6 height 12
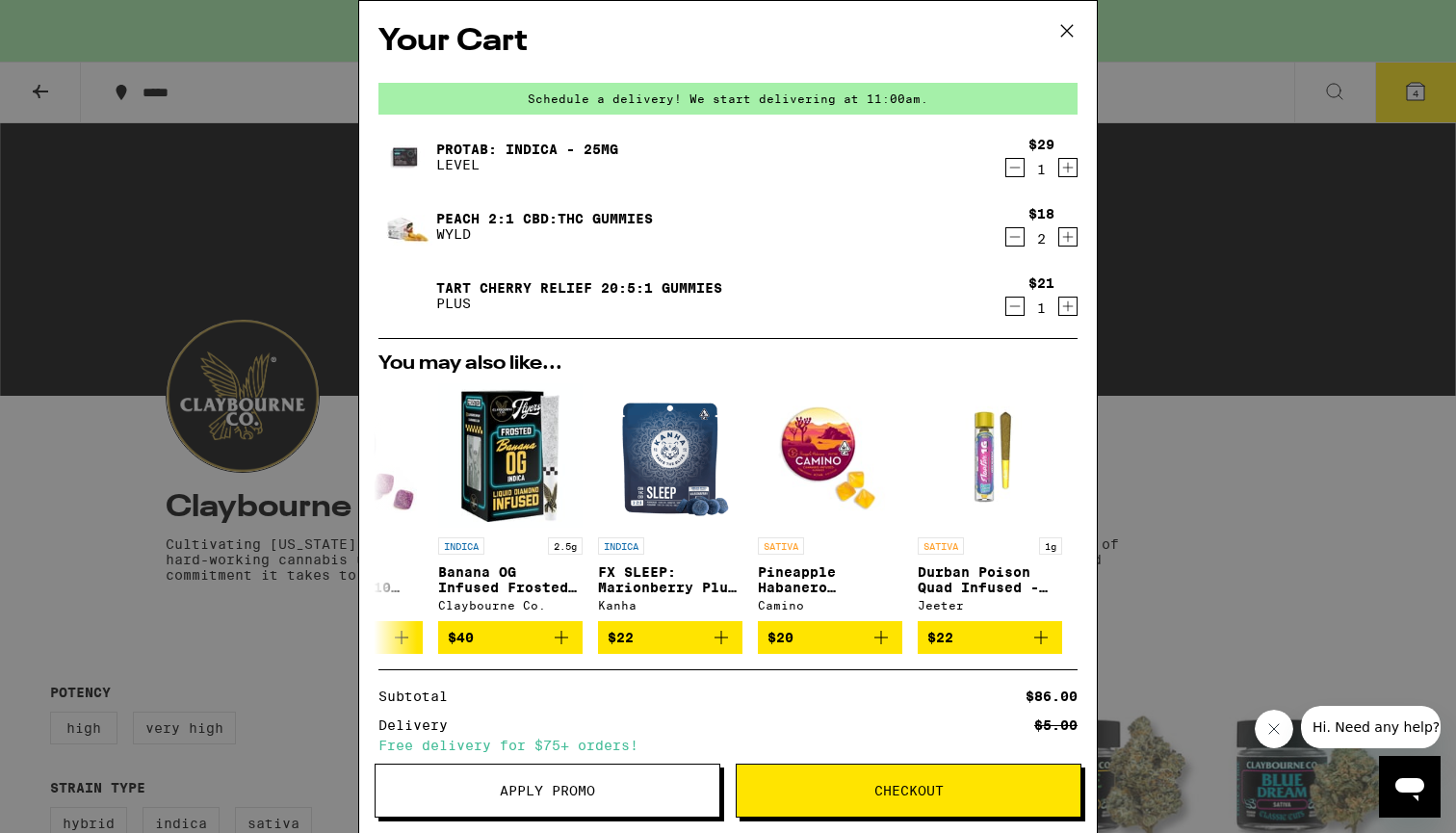
click at [1014, 236] on icon "Decrement" at bounding box center [1015, 236] width 11 height 0
click at [1072, 240] on icon "Increment" at bounding box center [1067, 236] width 17 height 23
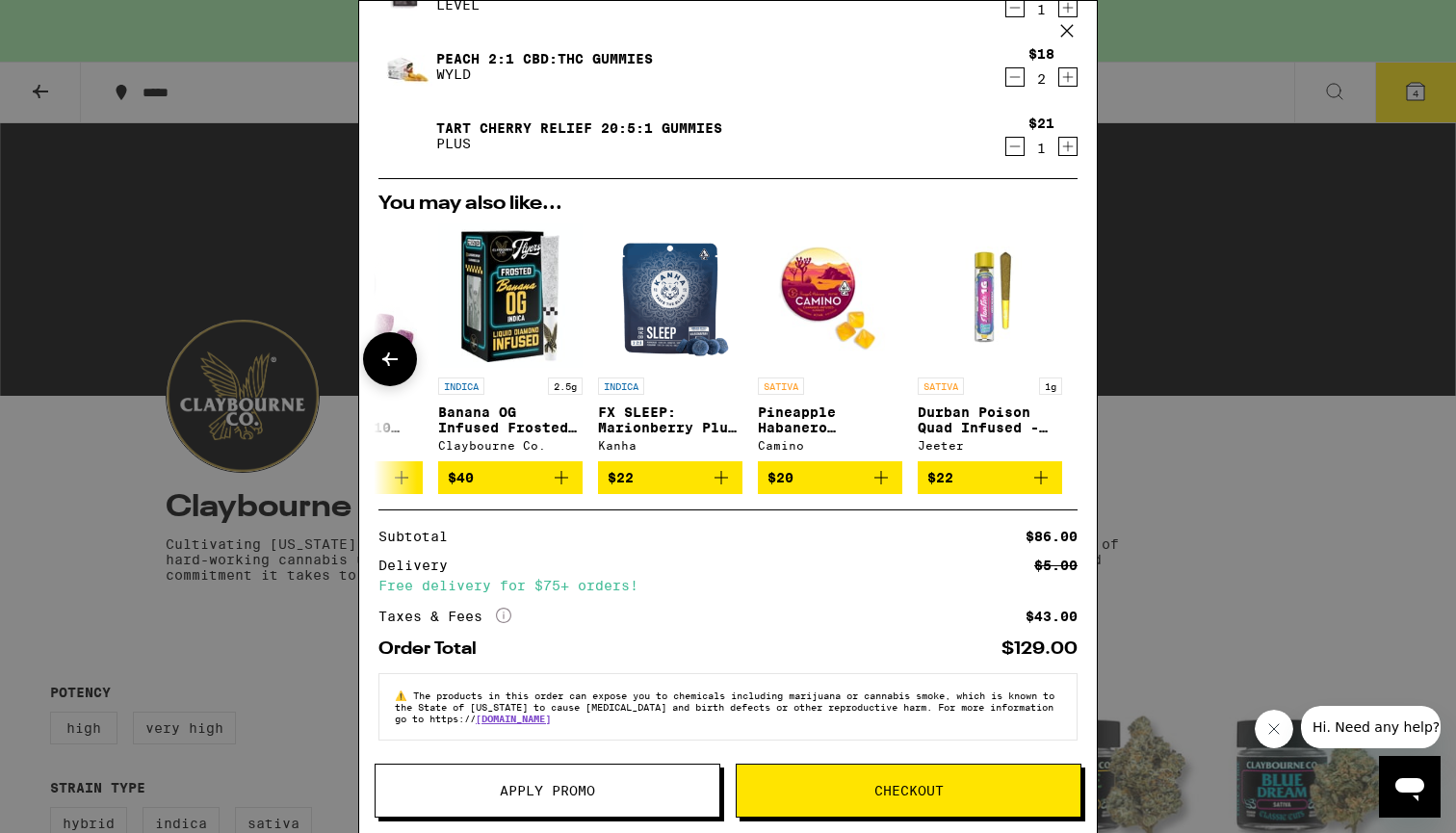
scroll to position [172, 0]
click at [899, 797] on span "Checkout" at bounding box center [910, 791] width 70 height 14
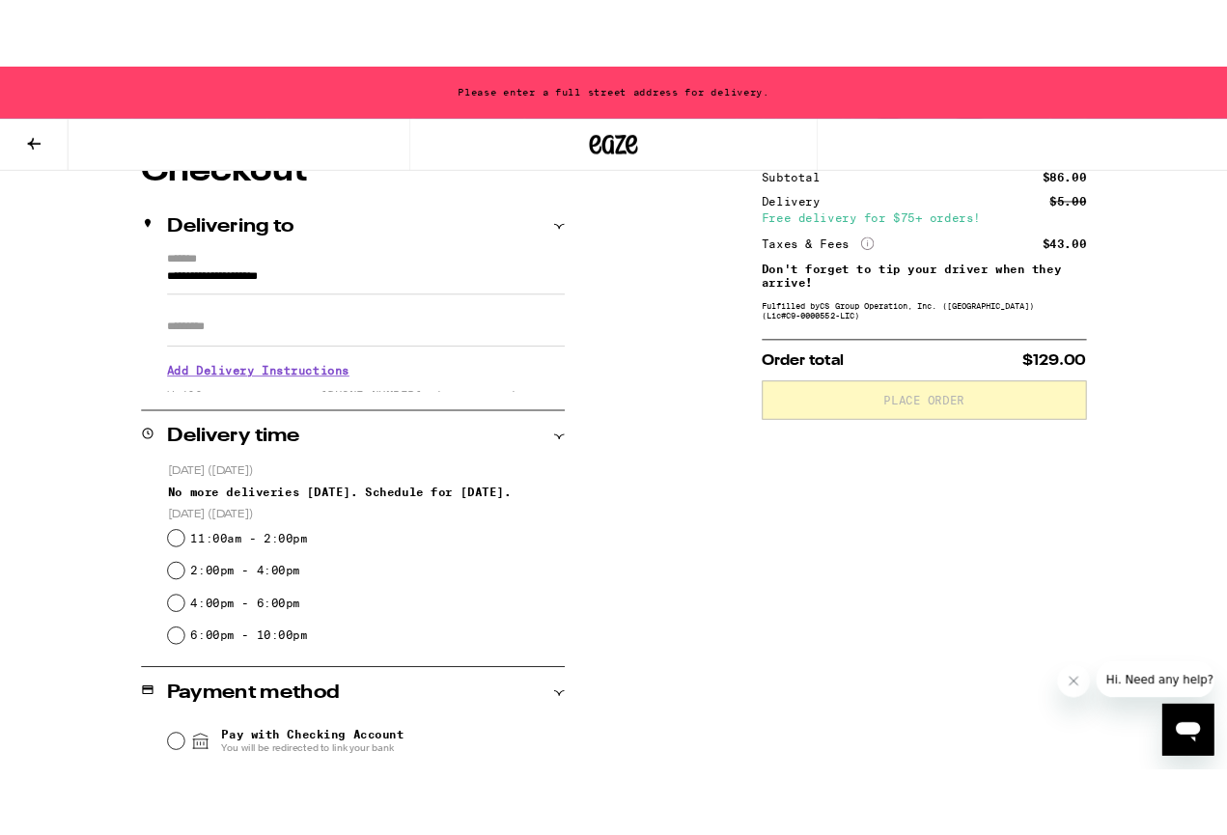
scroll to position [207, 0]
